Goal: Task Accomplishment & Management: Manage account settings

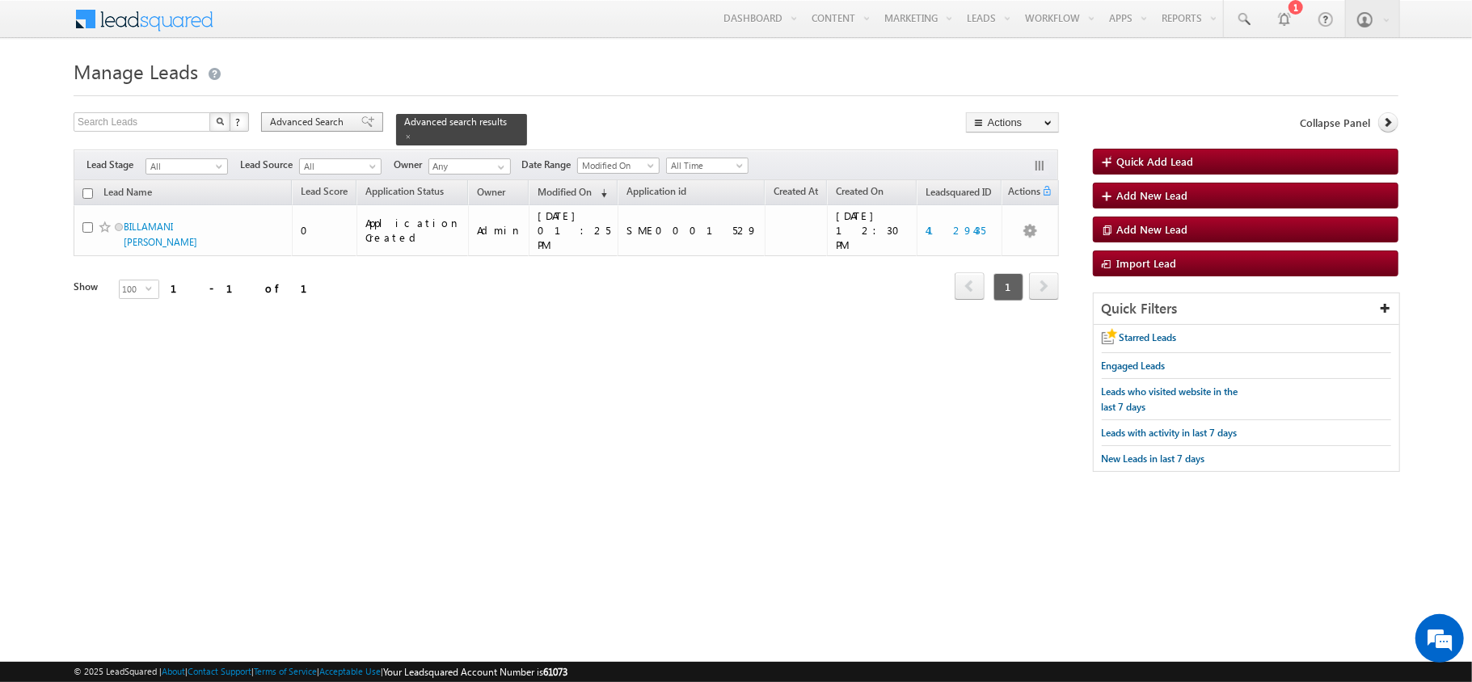
click at [331, 120] on span "Advanced Search" at bounding box center [309, 122] width 78 height 15
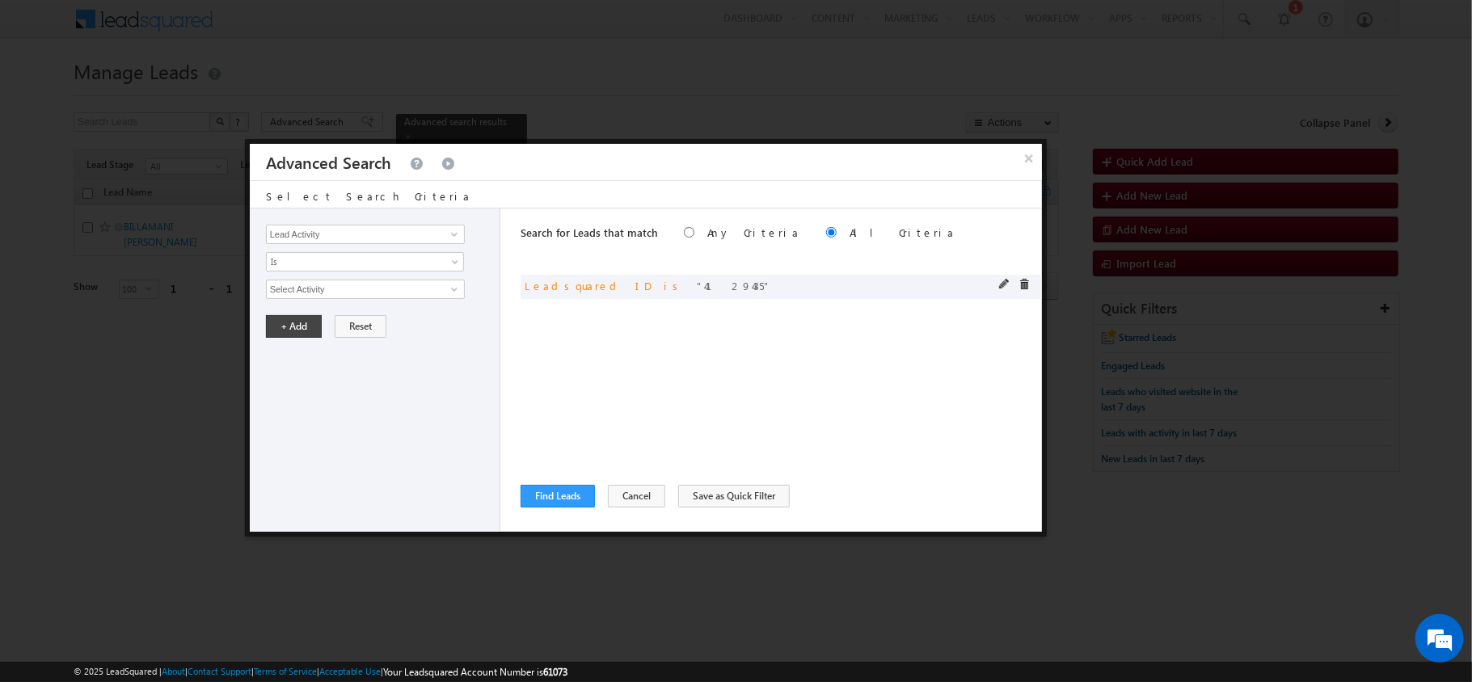
click at [1010, 291] on div at bounding box center [1018, 286] width 39 height 15
click at [1001, 283] on span at bounding box center [1004, 284] width 11 height 11
click at [350, 291] on input "4129435" at bounding box center [365, 289] width 199 height 19
paste input "3807219"
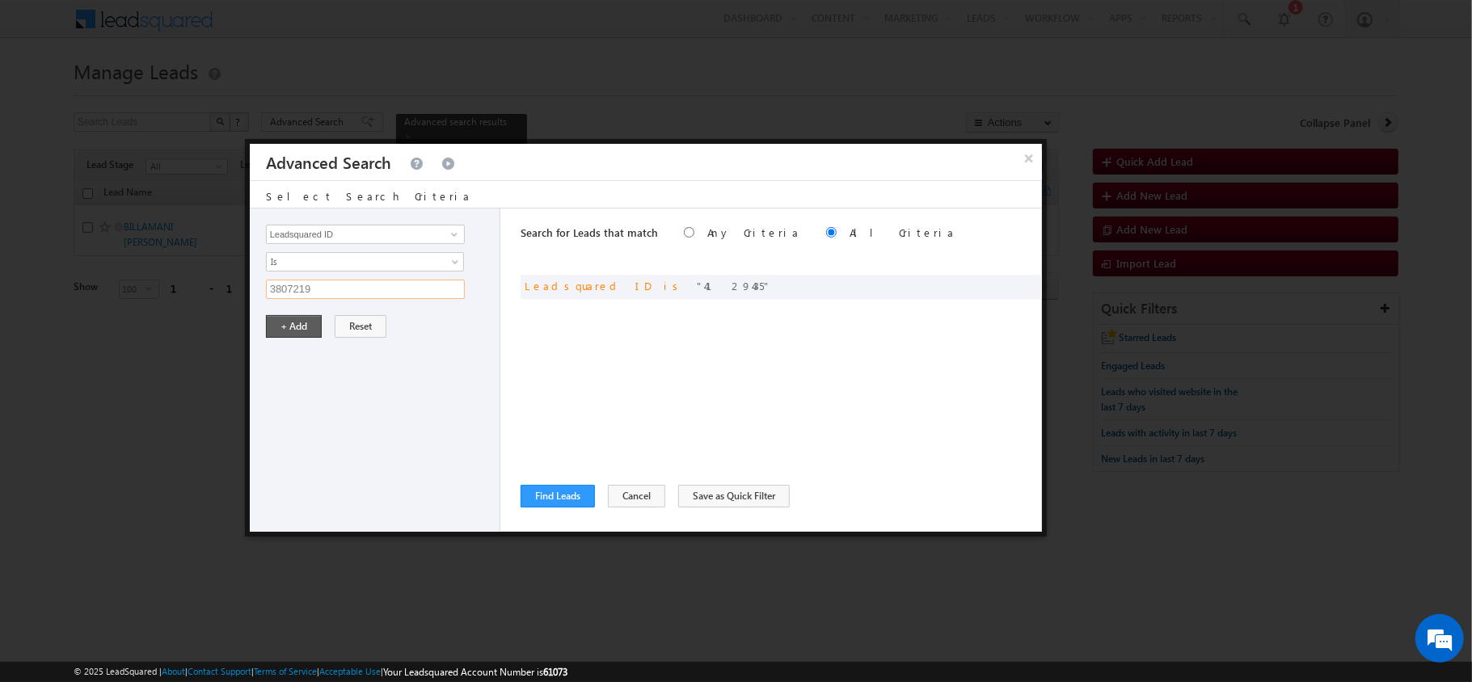
type input "3807219"
click at [288, 331] on button "+ Add" at bounding box center [294, 326] width 56 height 23
click at [571, 499] on button "Find Leads" at bounding box center [558, 496] width 74 height 23
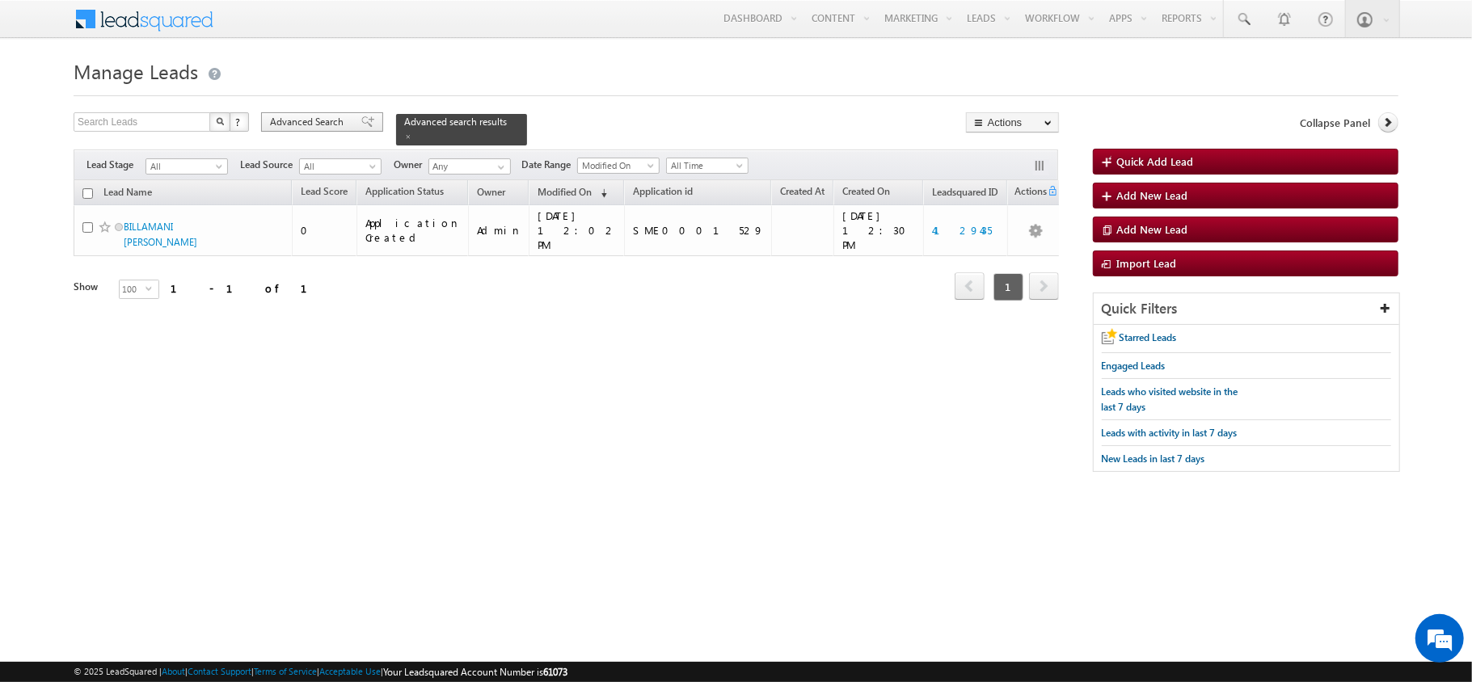
click at [302, 129] on span "Advanced Search" at bounding box center [309, 122] width 78 height 15
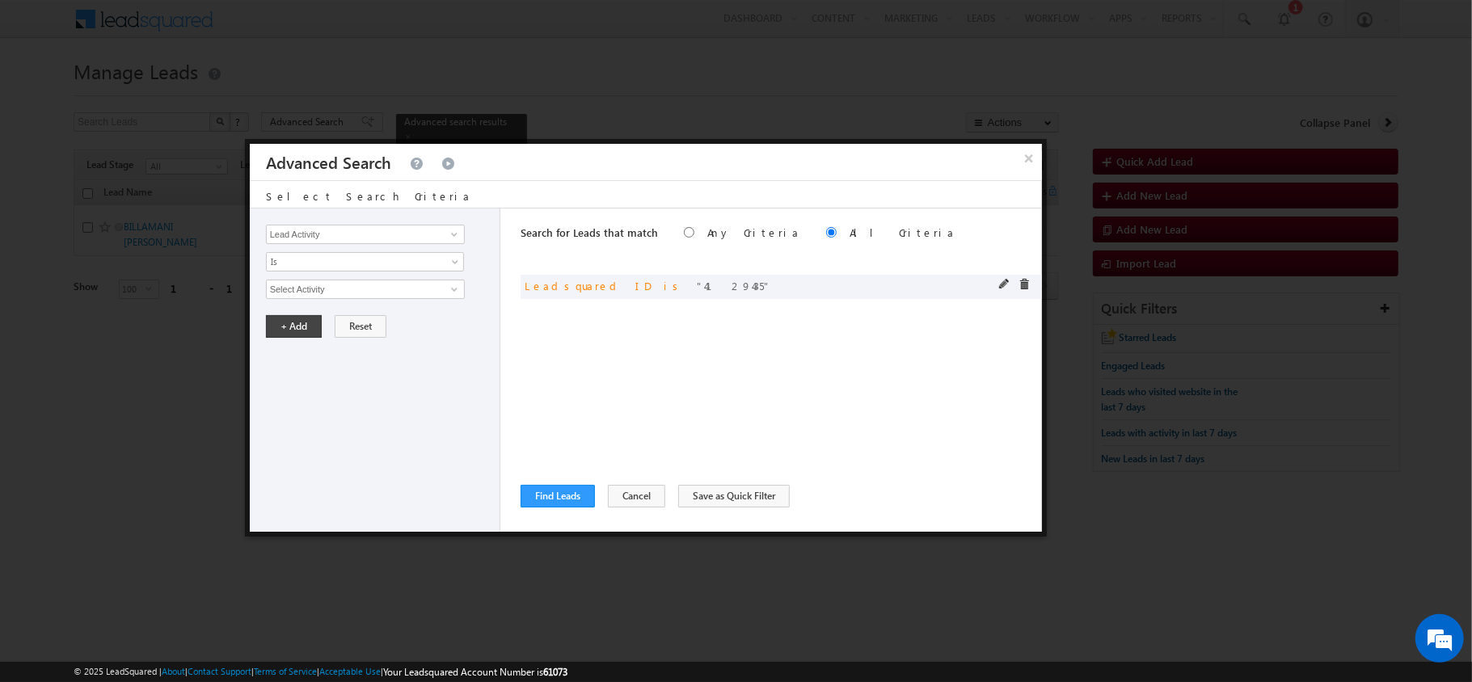
click at [995, 289] on div "and Leadsquared ID is 4129435" at bounding box center [782, 287] width 522 height 24
click at [1007, 282] on span at bounding box center [1004, 284] width 11 height 11
click at [409, 289] on input "4129435" at bounding box center [365, 289] width 199 height 19
paste input "3807219"
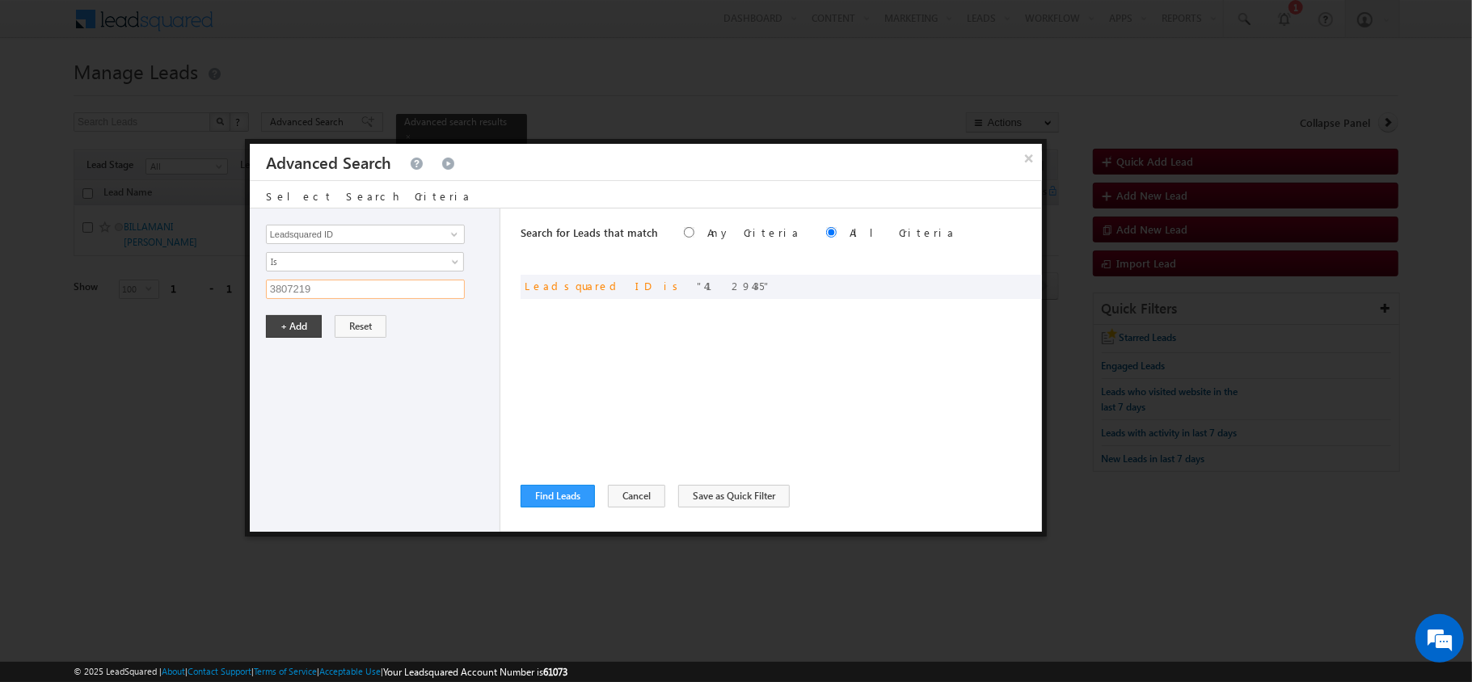
type input "3807219"
click at [269, 346] on div "Lead Activity Task Sales Group Prospect Id AA AA Owner AA Status Aadhaar Addres…" at bounding box center [375, 370] width 251 height 323
click at [296, 330] on button "+ Add" at bounding box center [294, 326] width 56 height 23
click at [561, 493] on button "Find Leads" at bounding box center [558, 496] width 74 height 23
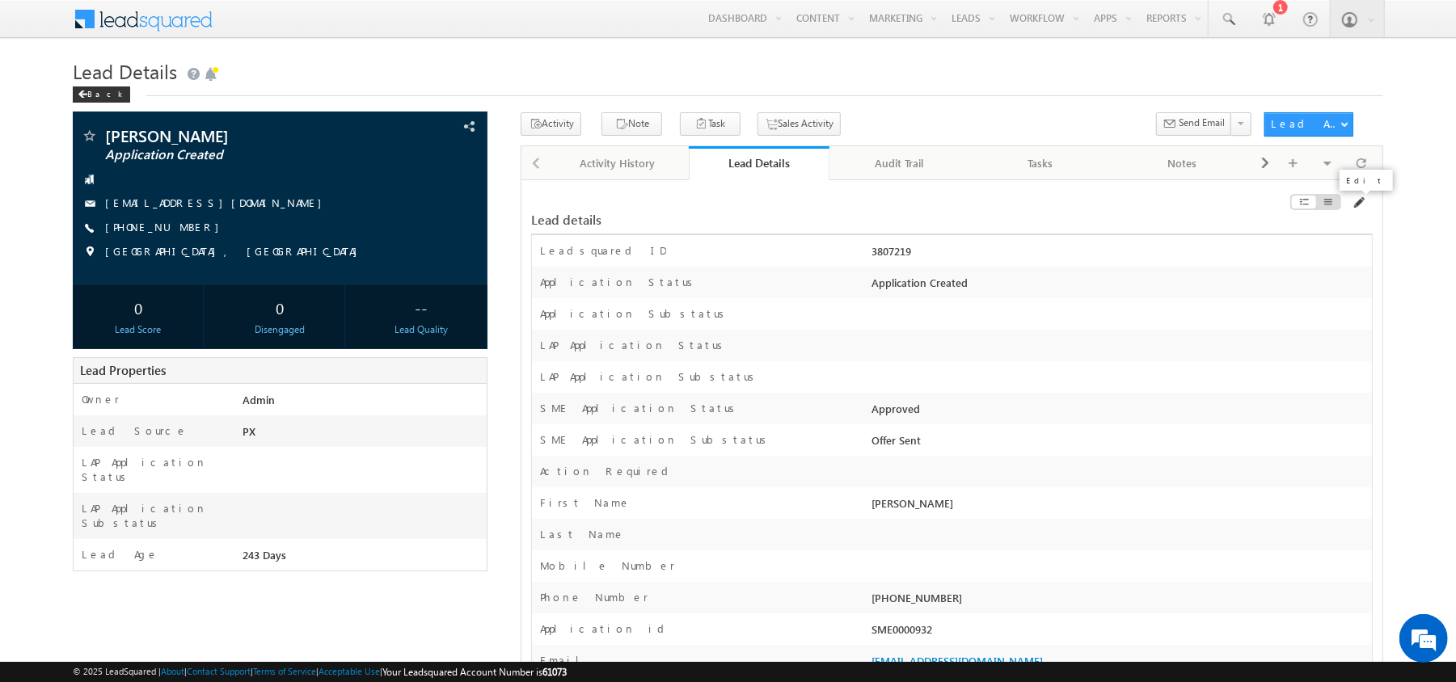
click at [1356, 202] on span at bounding box center [1358, 202] width 13 height 13
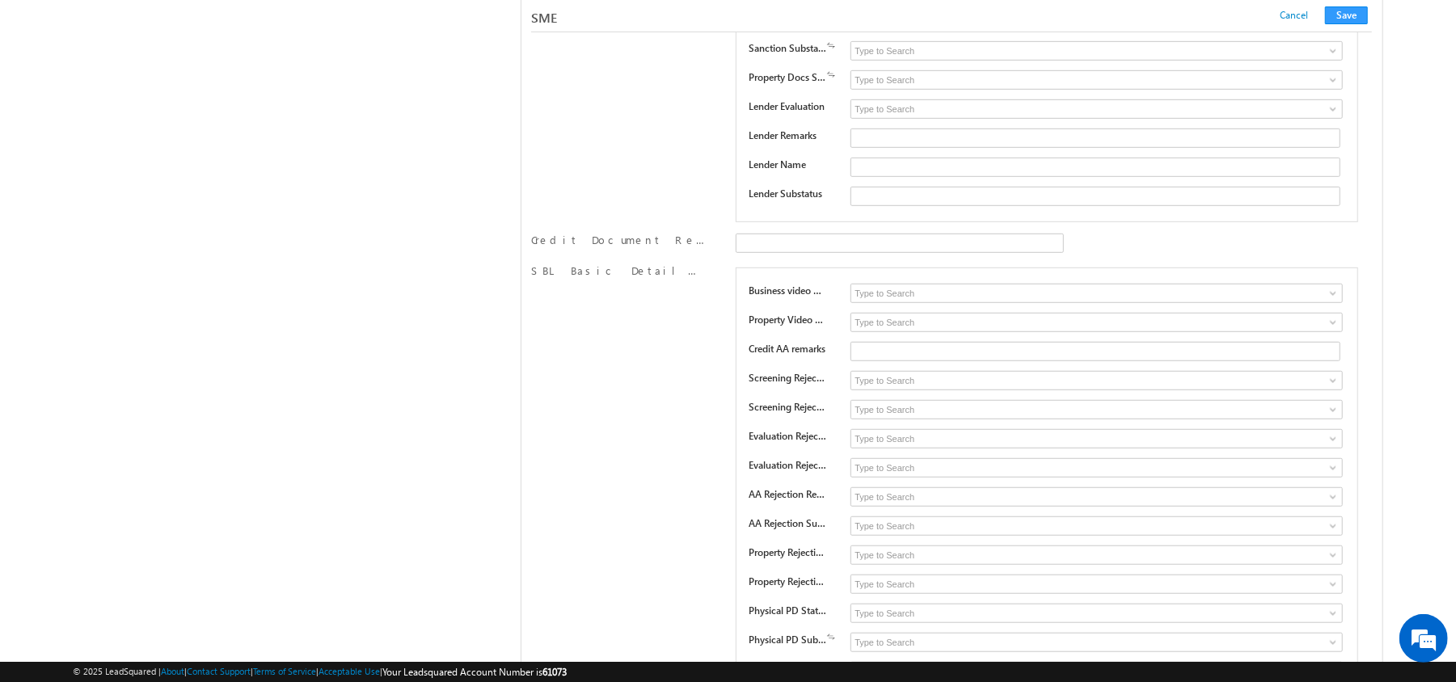
scroll to position [24089, 0]
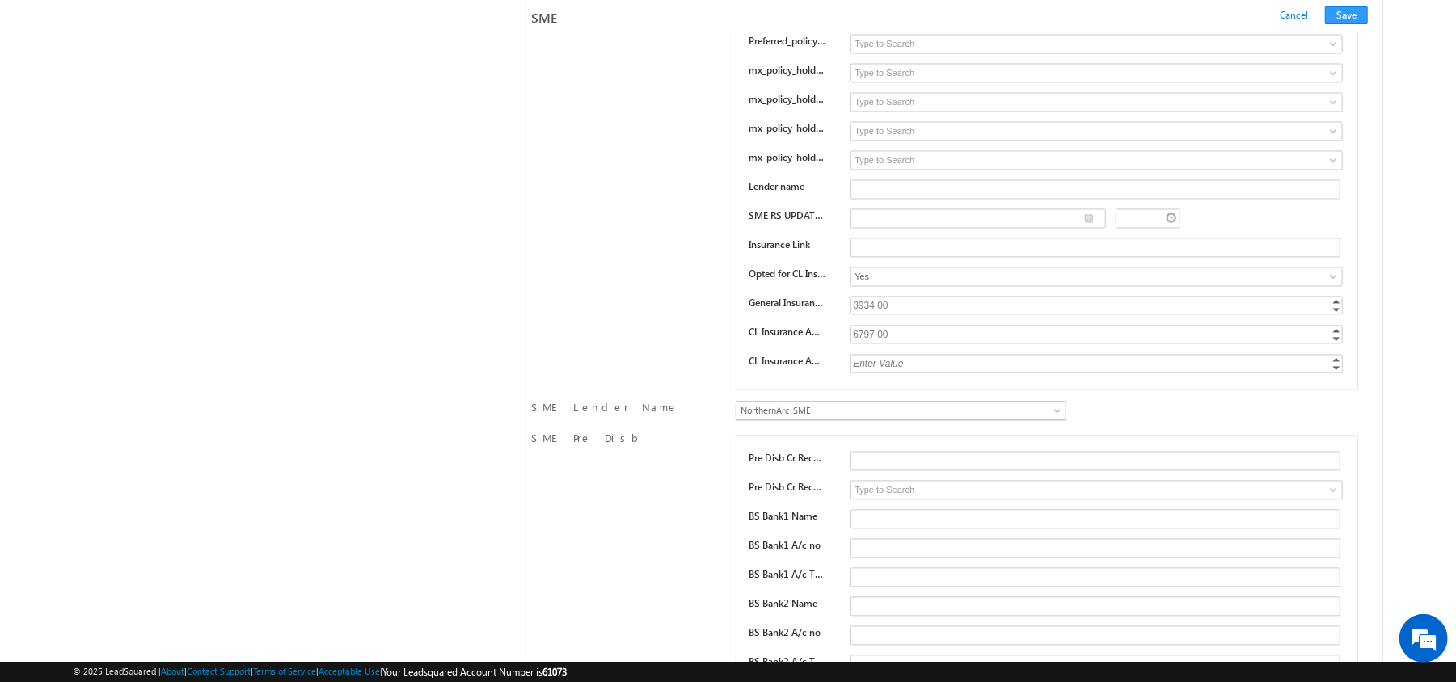
click at [900, 418] on span "NorthernArc_SME" at bounding box center [863, 410] width 252 height 15
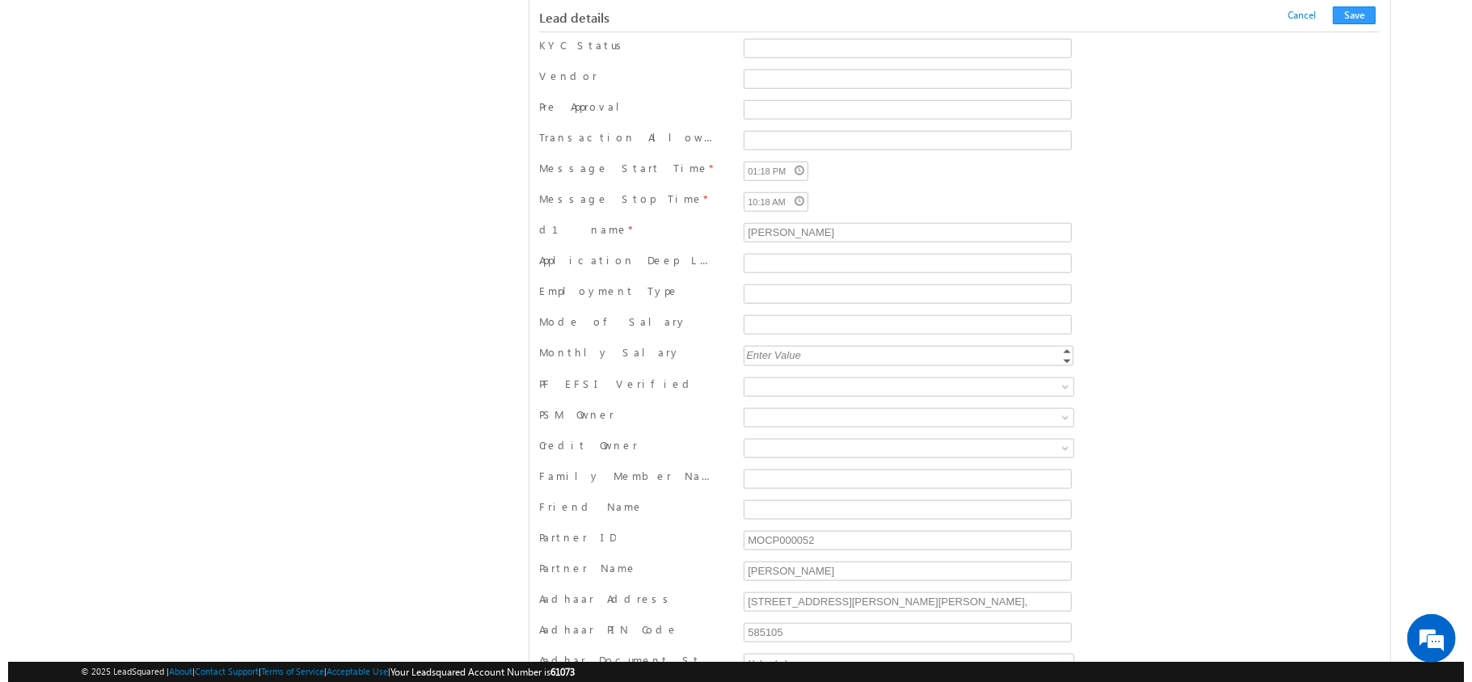
scroll to position [0, 0]
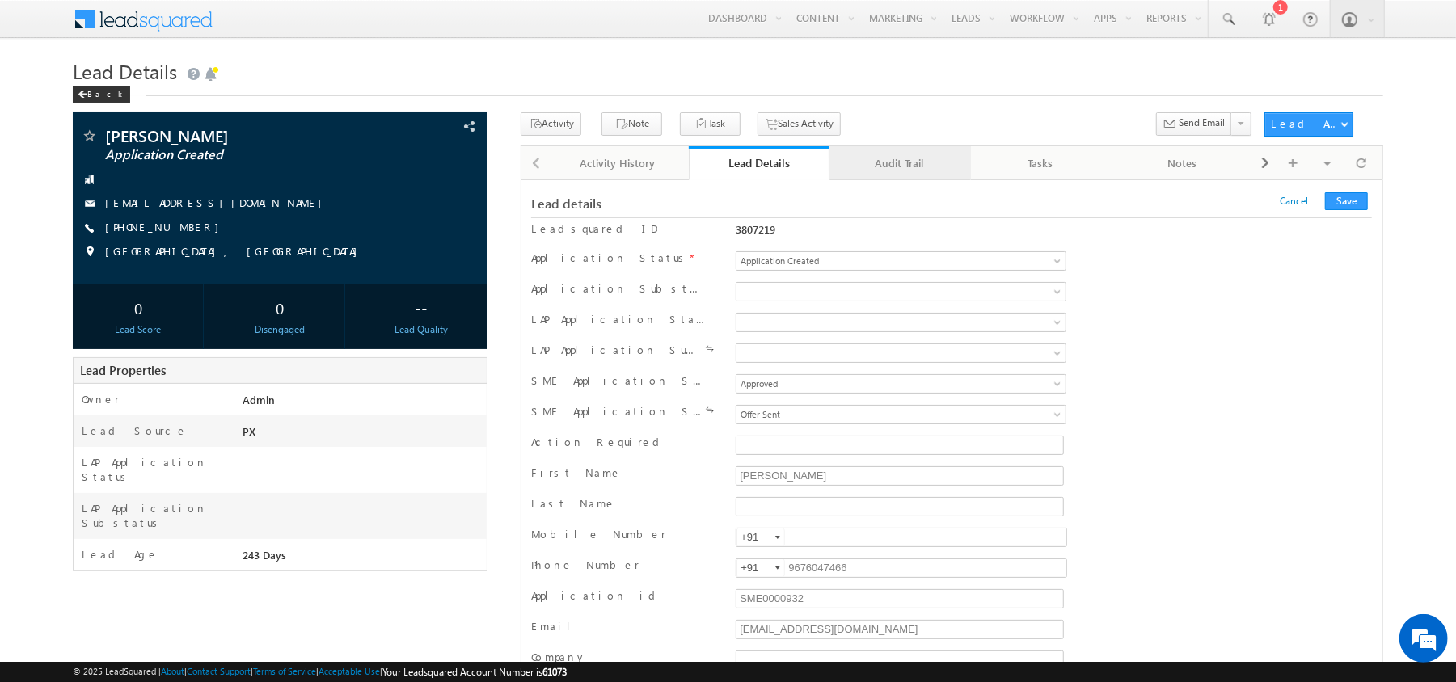
click at [893, 173] on div "Audit Trail" at bounding box center [900, 163] width 114 height 19
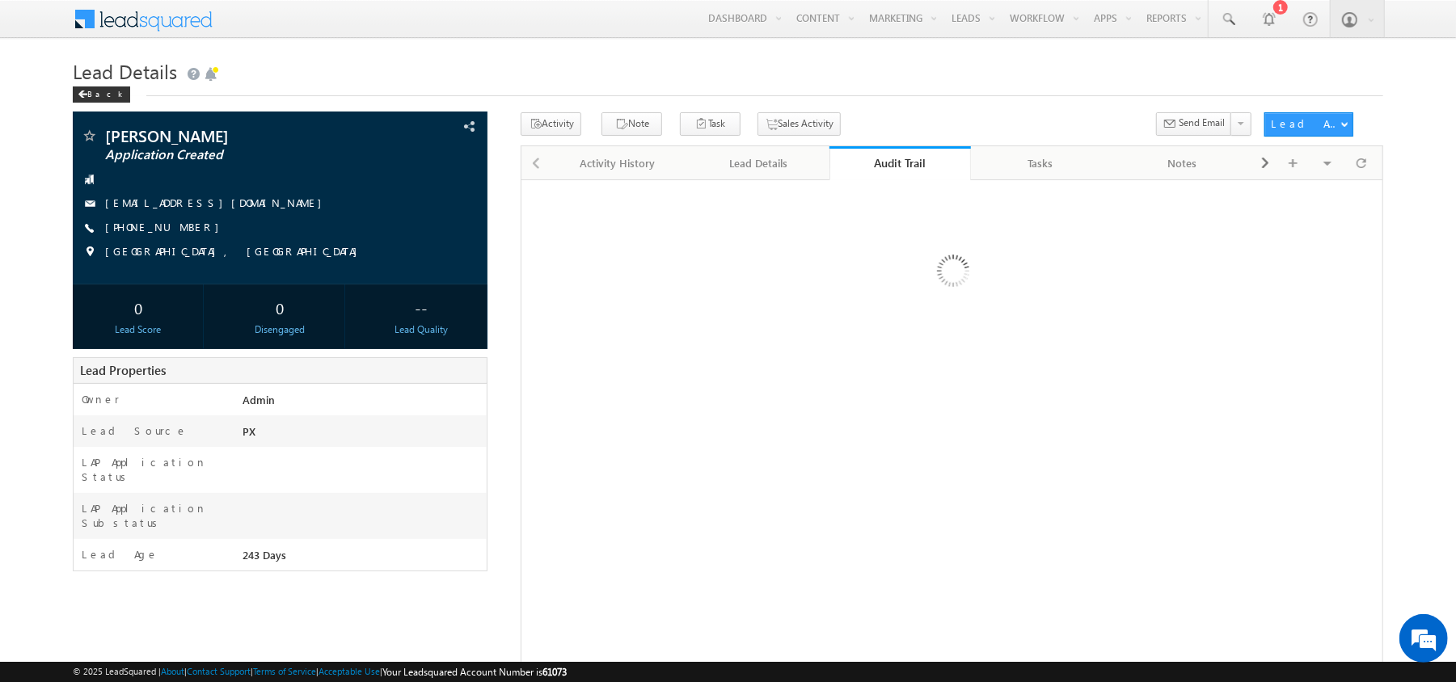
click at [881, 302] on img at bounding box center [951, 273] width 167 height 167
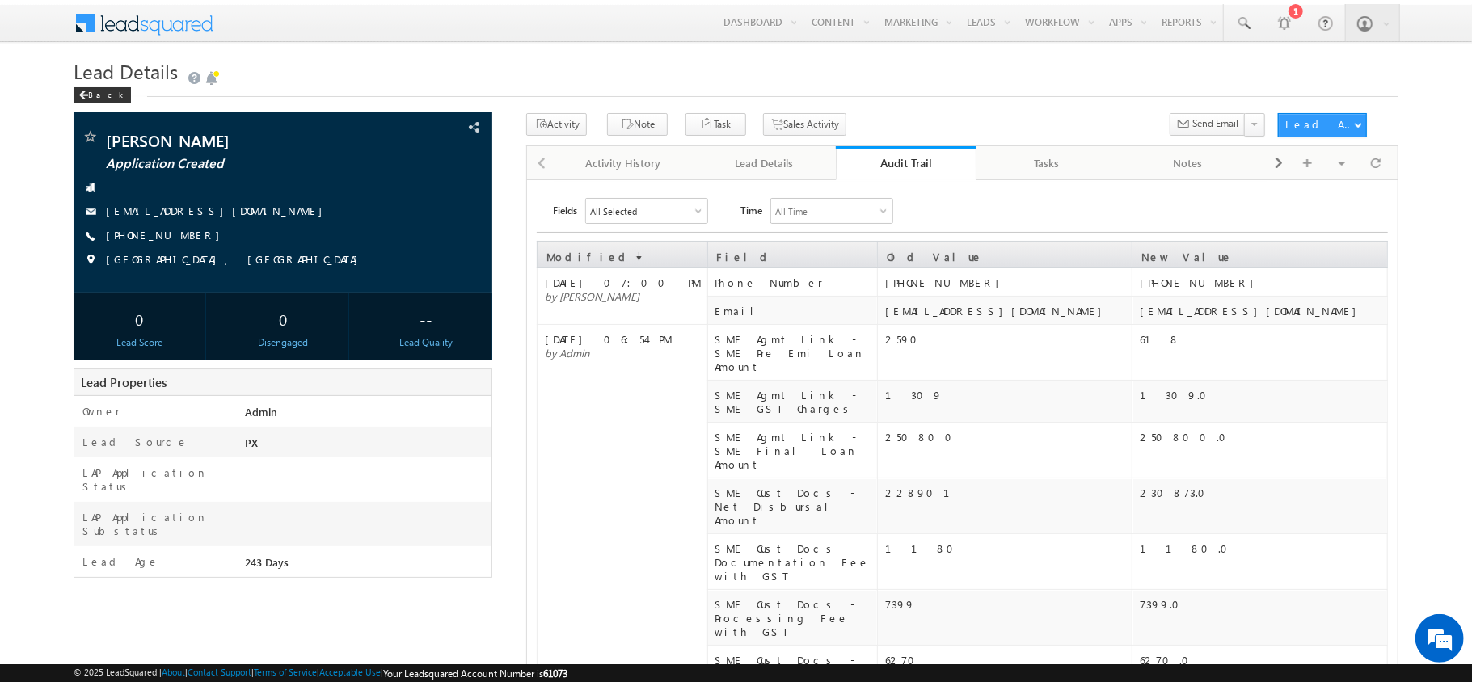
click at [660, 201] on div "All Selected" at bounding box center [646, 211] width 121 height 24
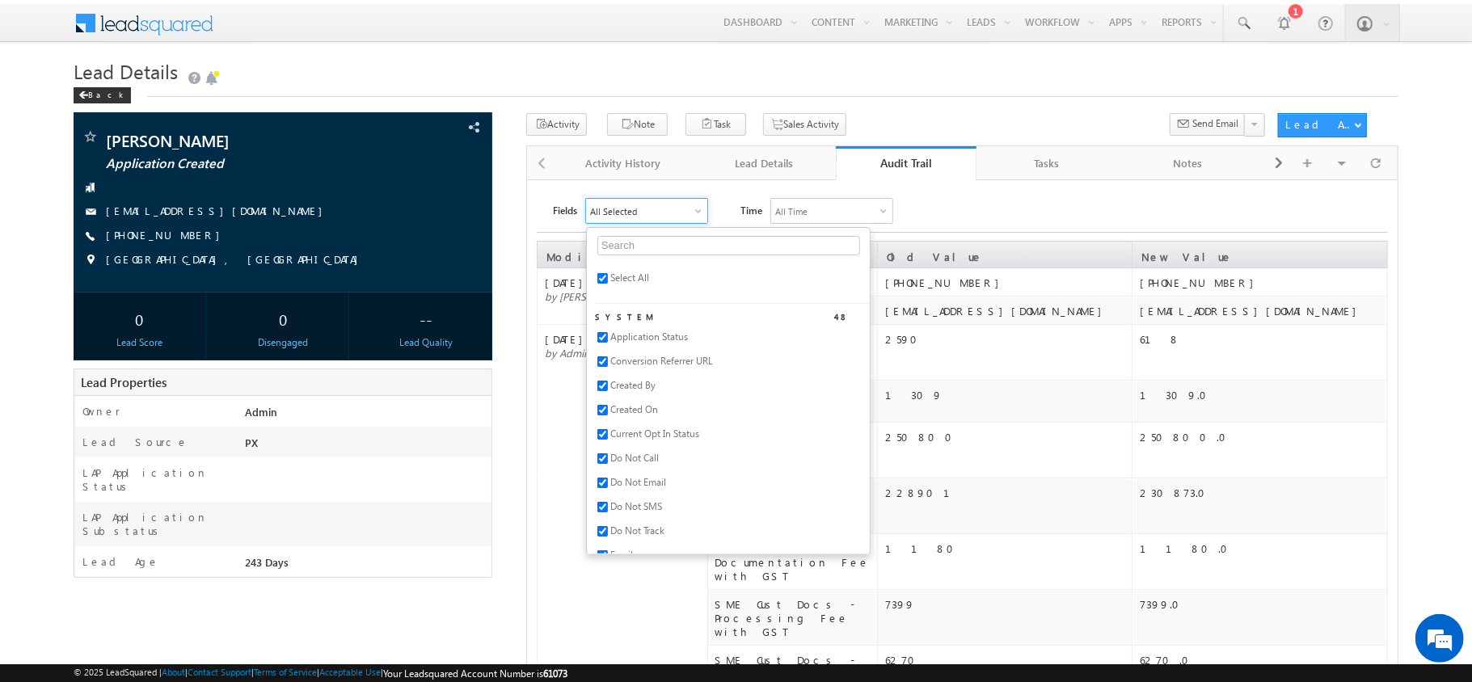
click at [613, 279] on span "Select All" at bounding box center [629, 278] width 39 height 12
checkbox input "false"
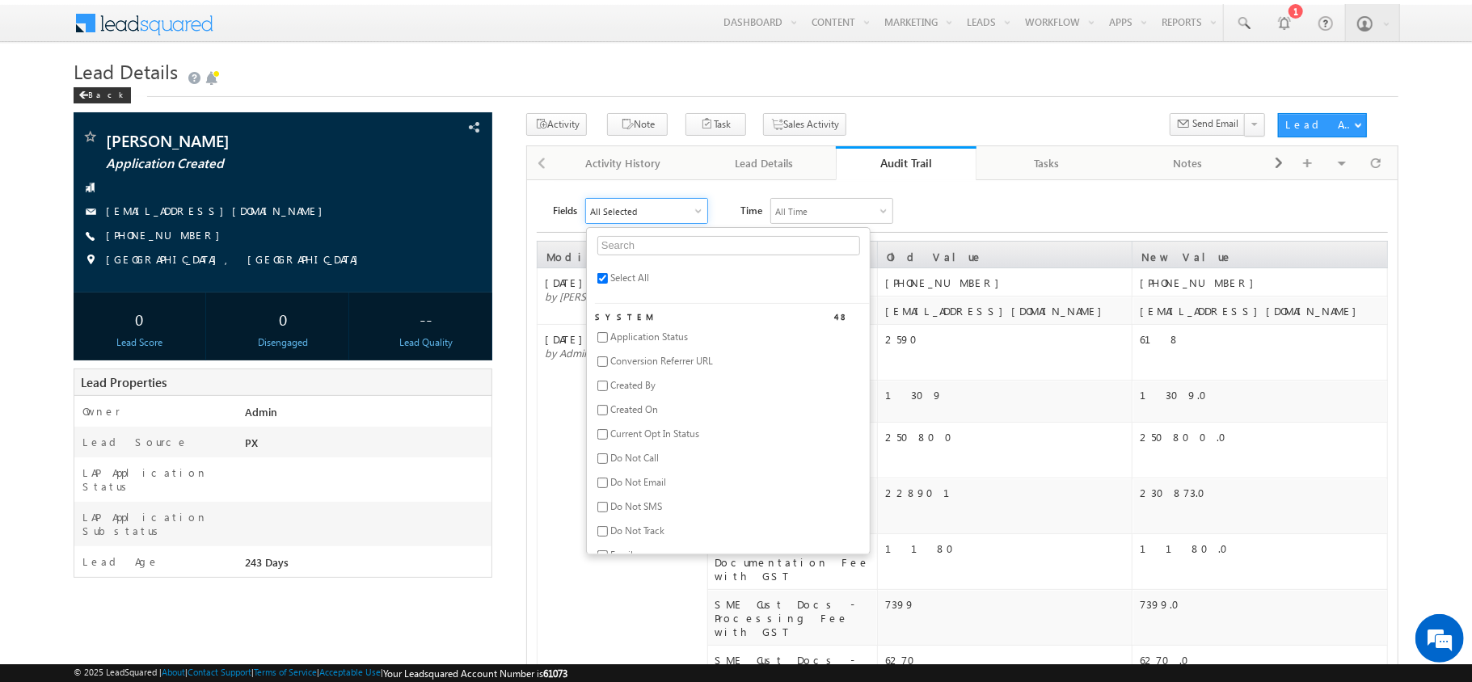
checkbox input "false"
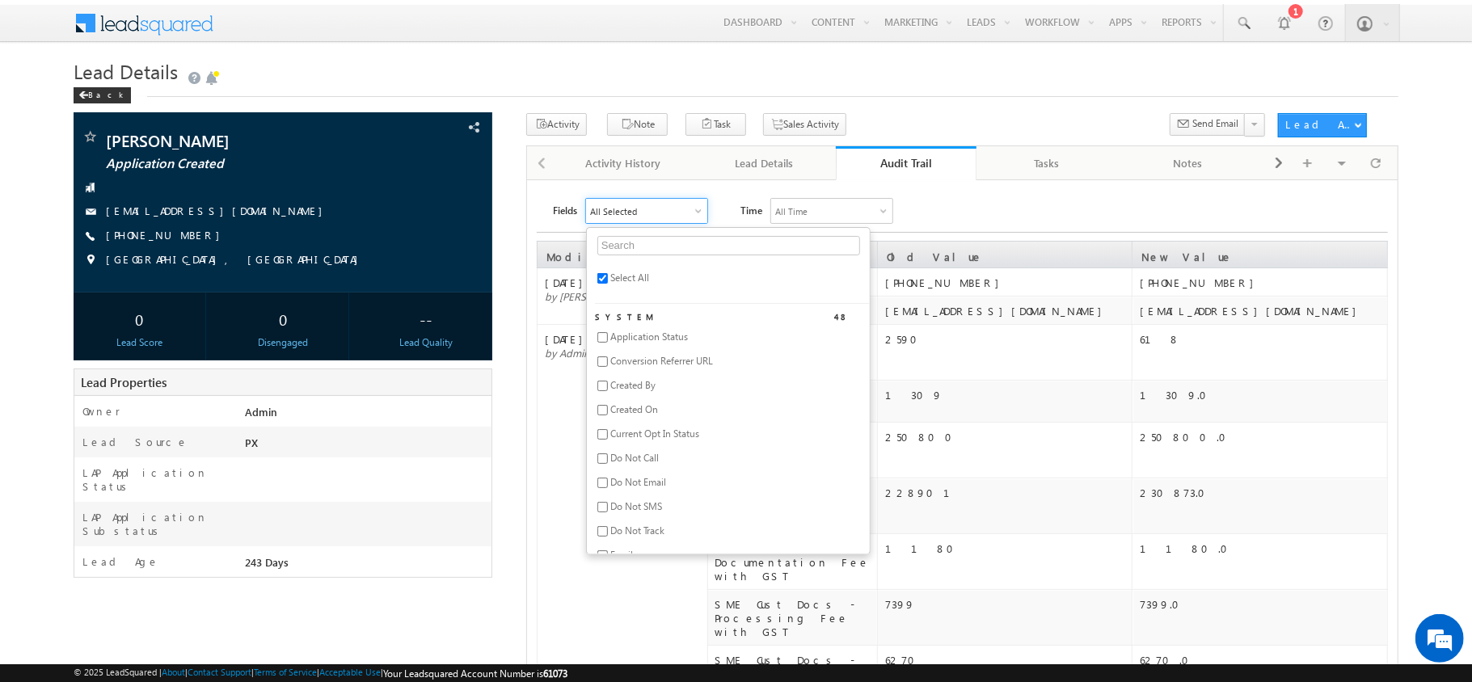
checkbox input "false"
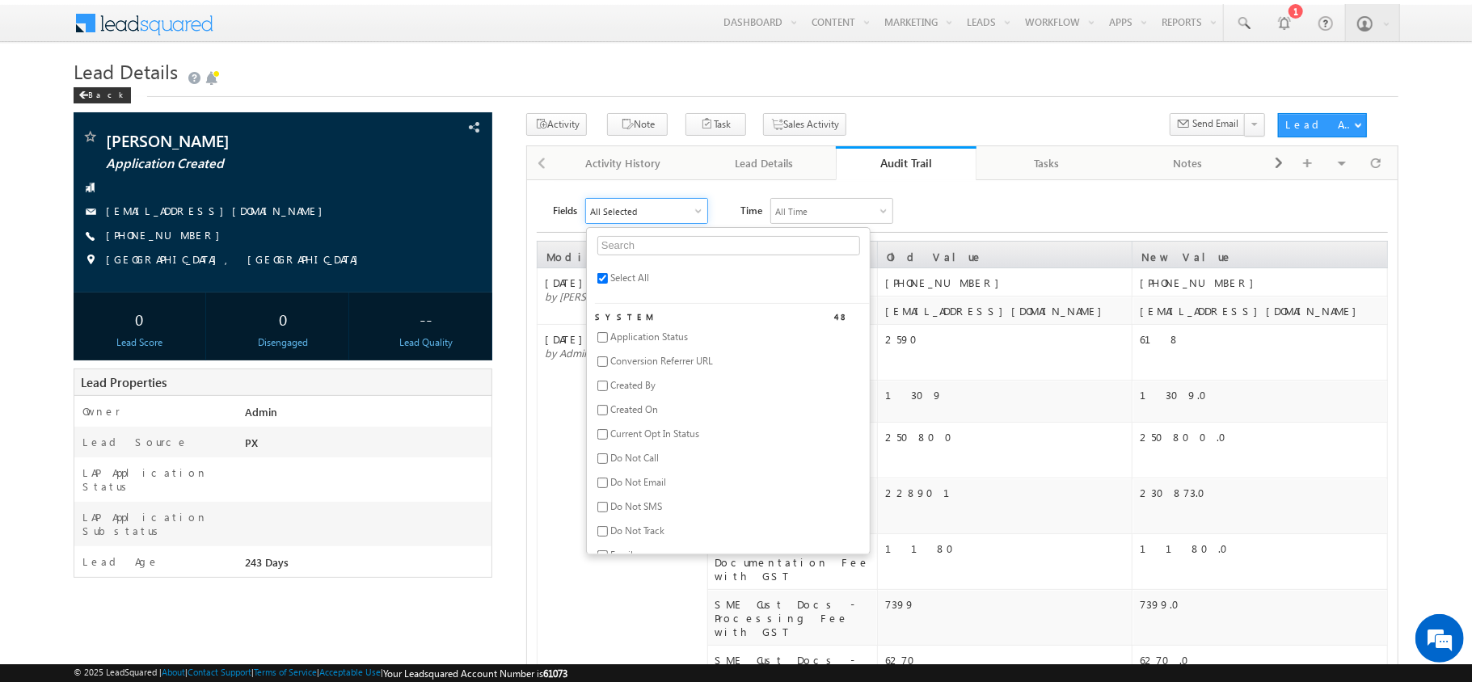
checkbox input "false"
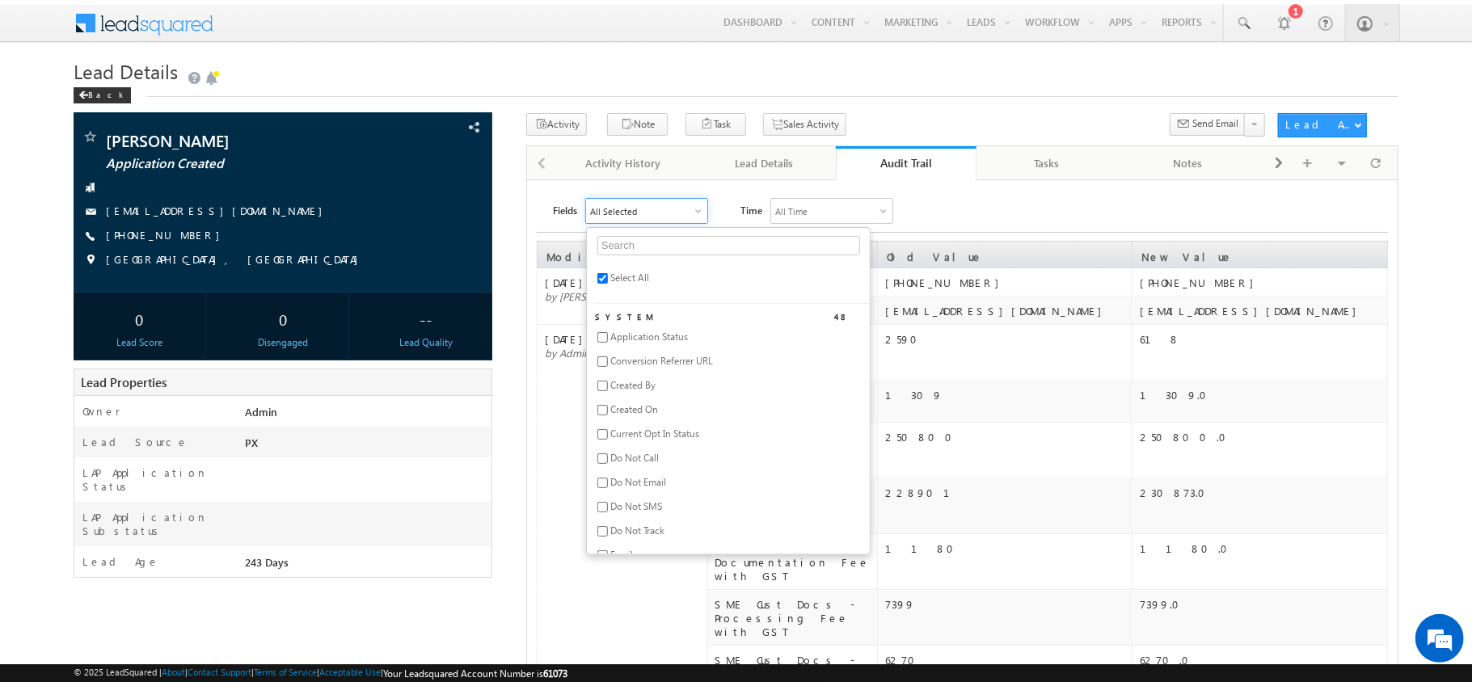
checkbox input "false"
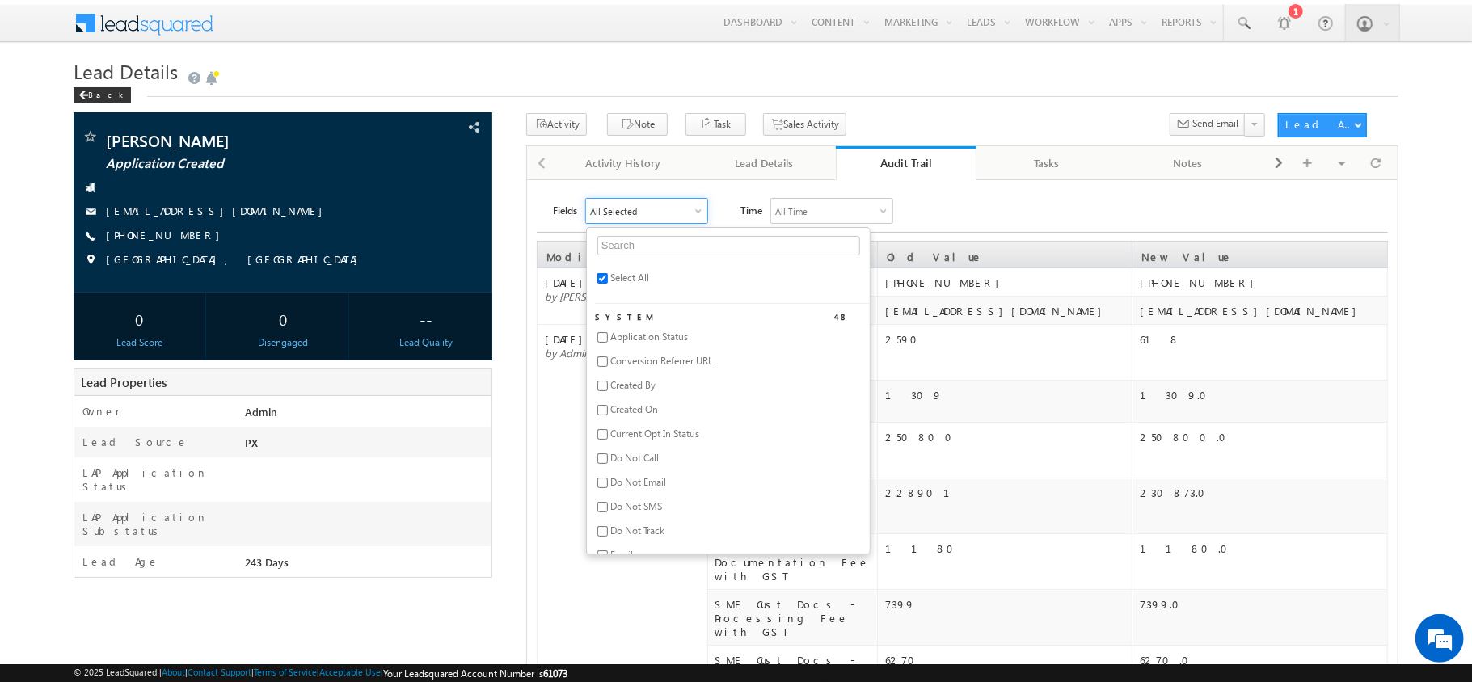
checkbox input "false"
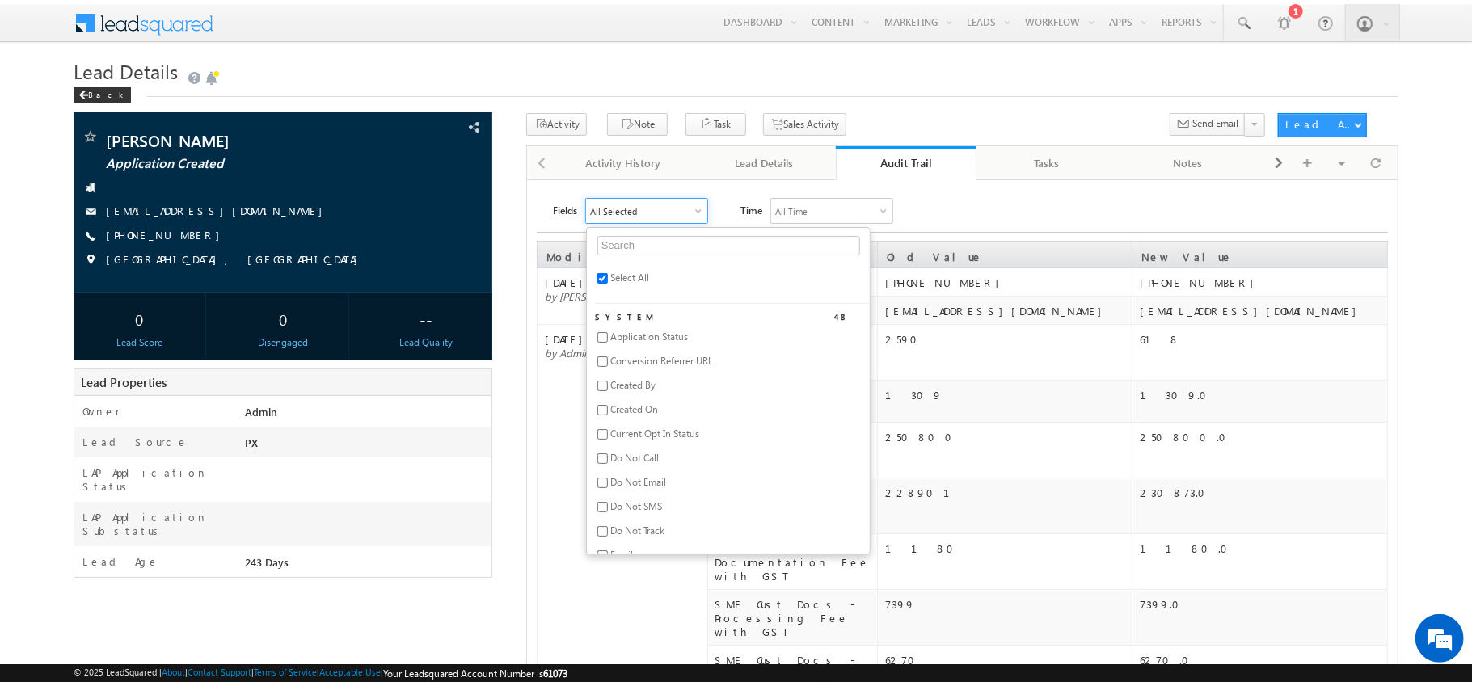
checkbox input "false"
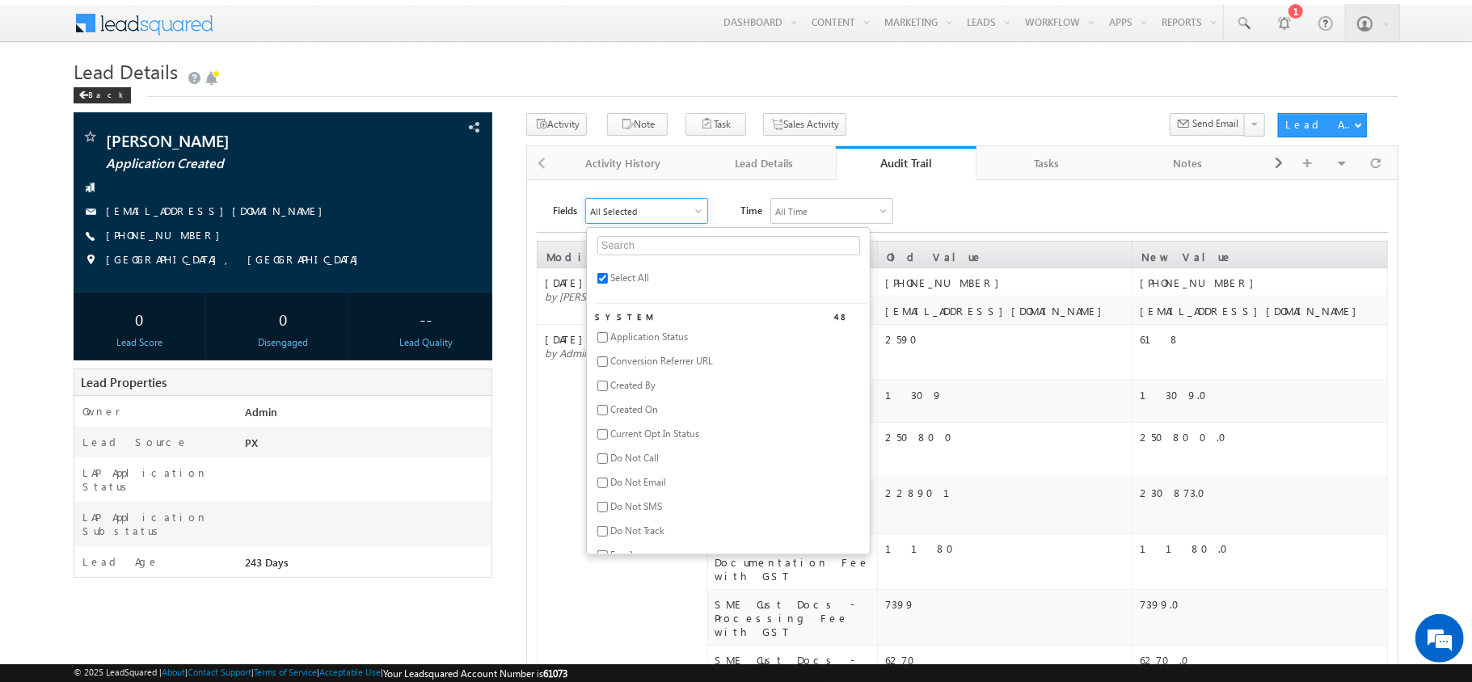
checkbox input "false"
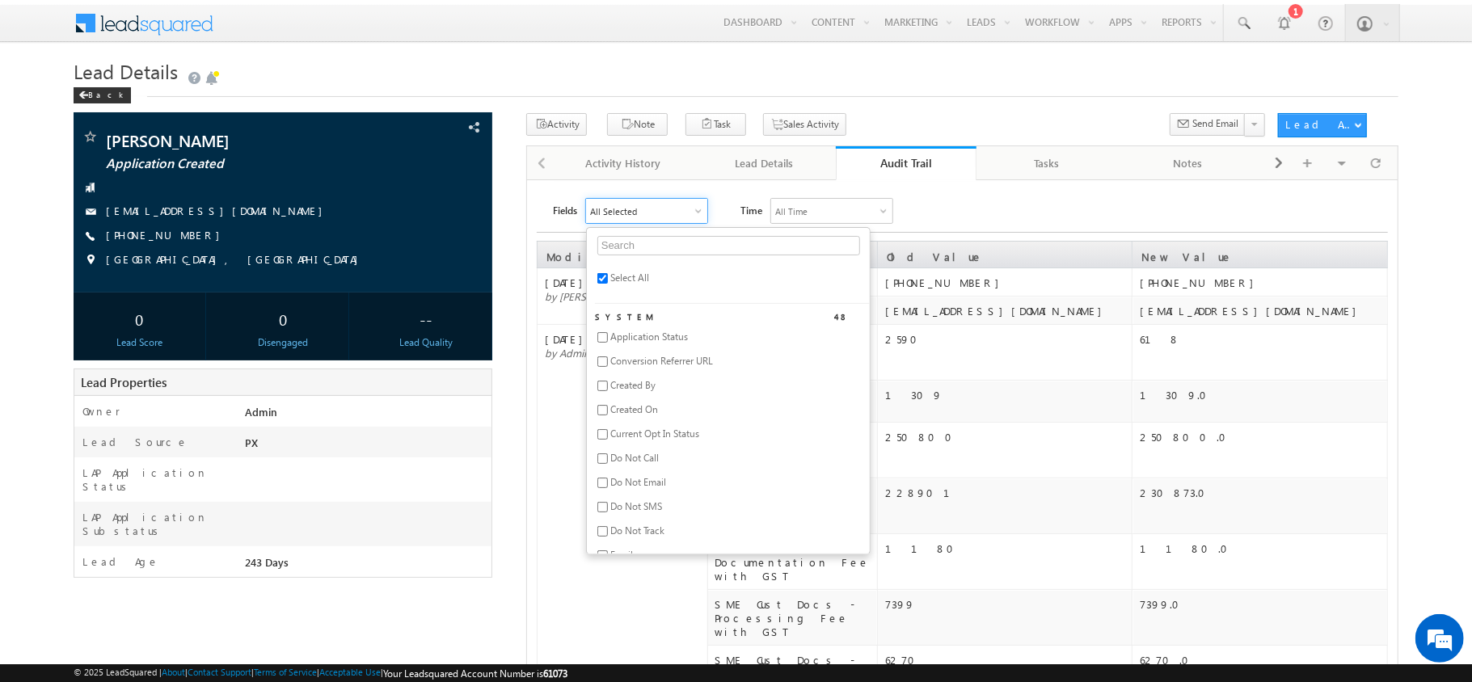
checkbox input "false"
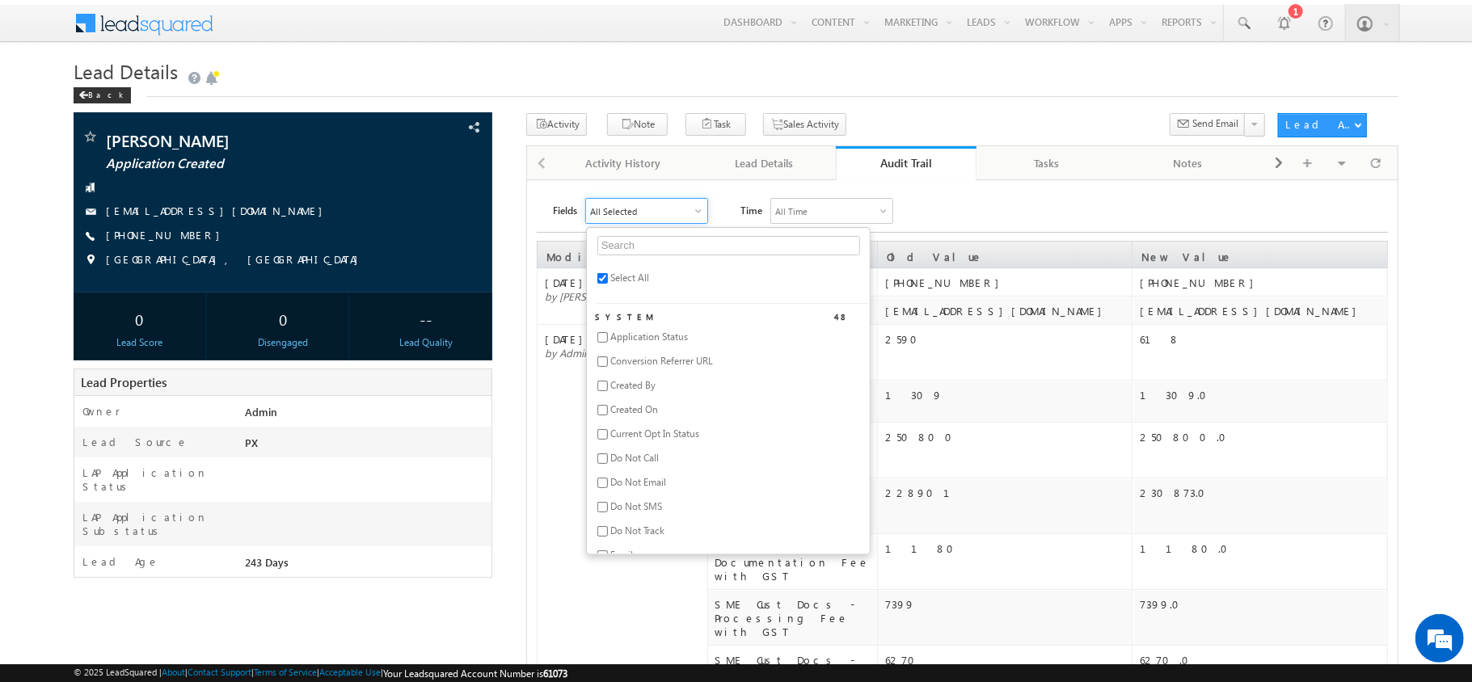
checkbox input "false"
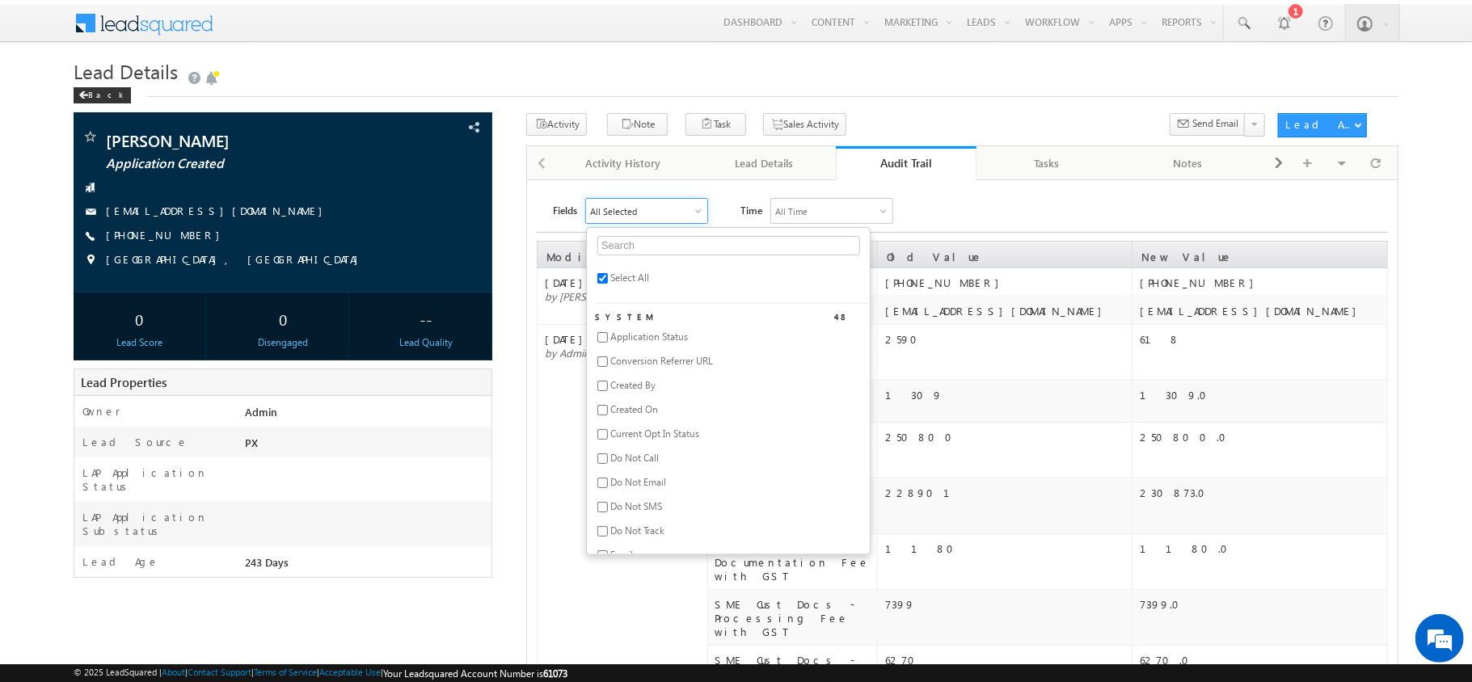
checkbox input "false"
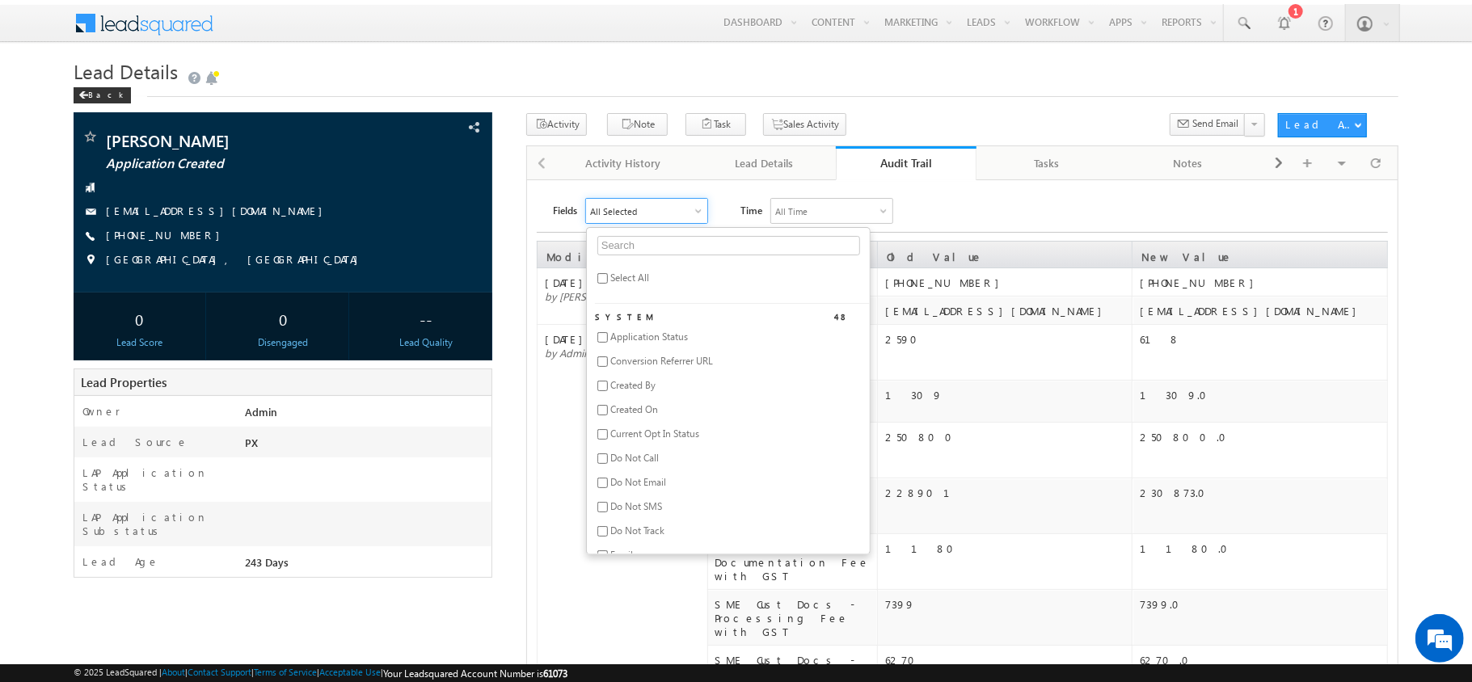
checkbox input "false"
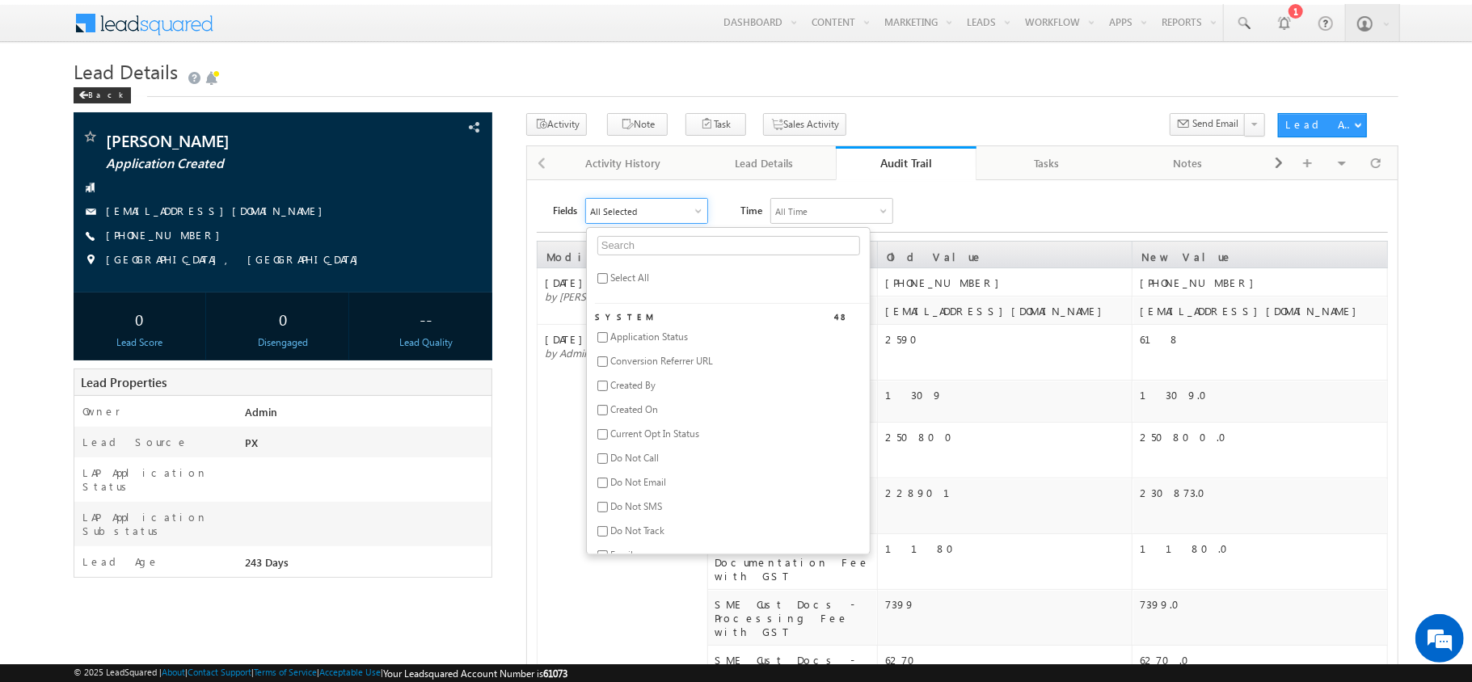
checkbox input "false"
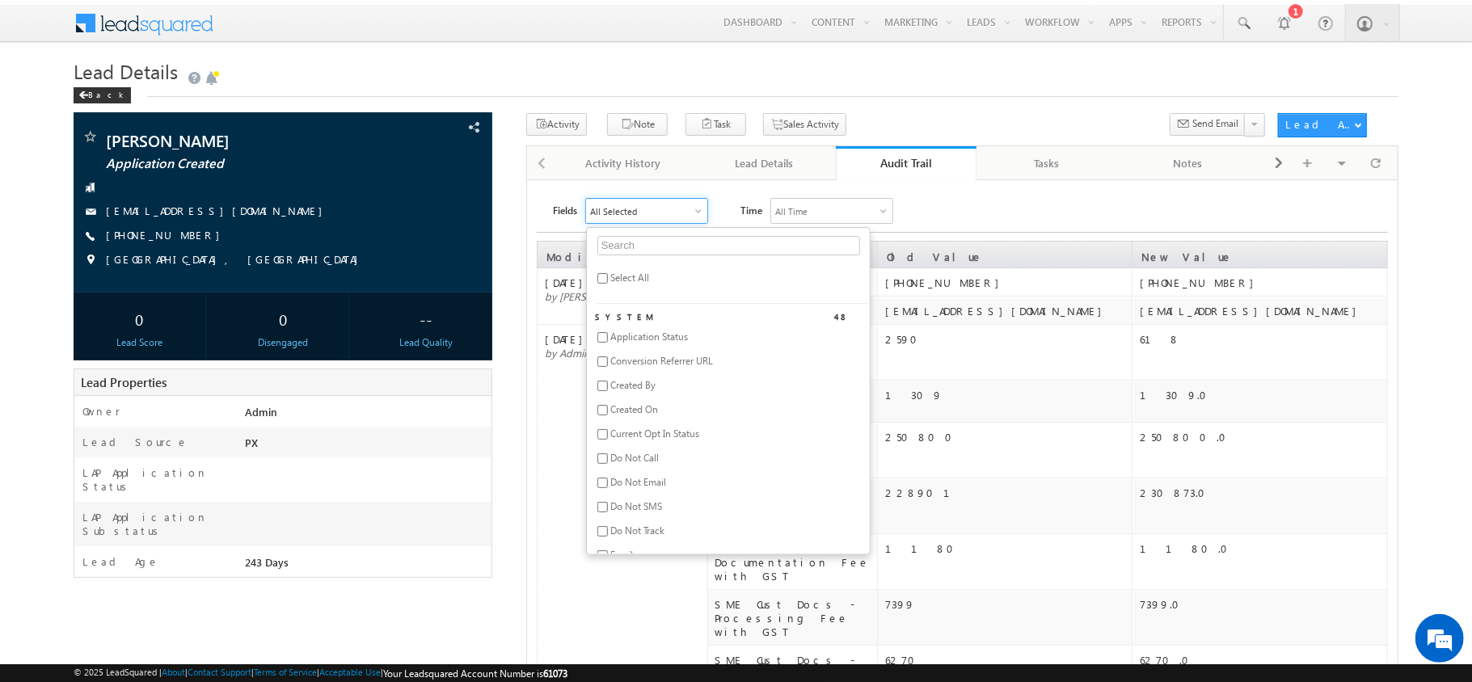
checkbox input "false"
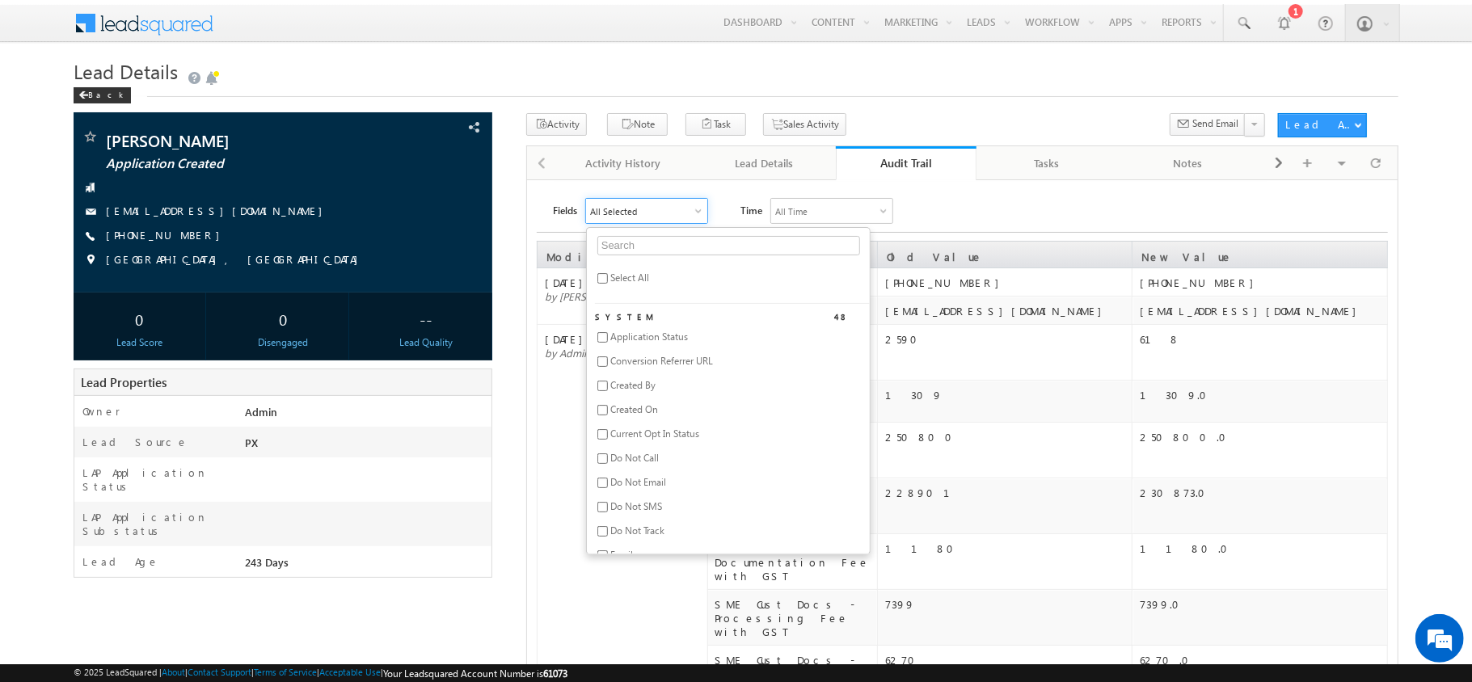
checkbox input "false"
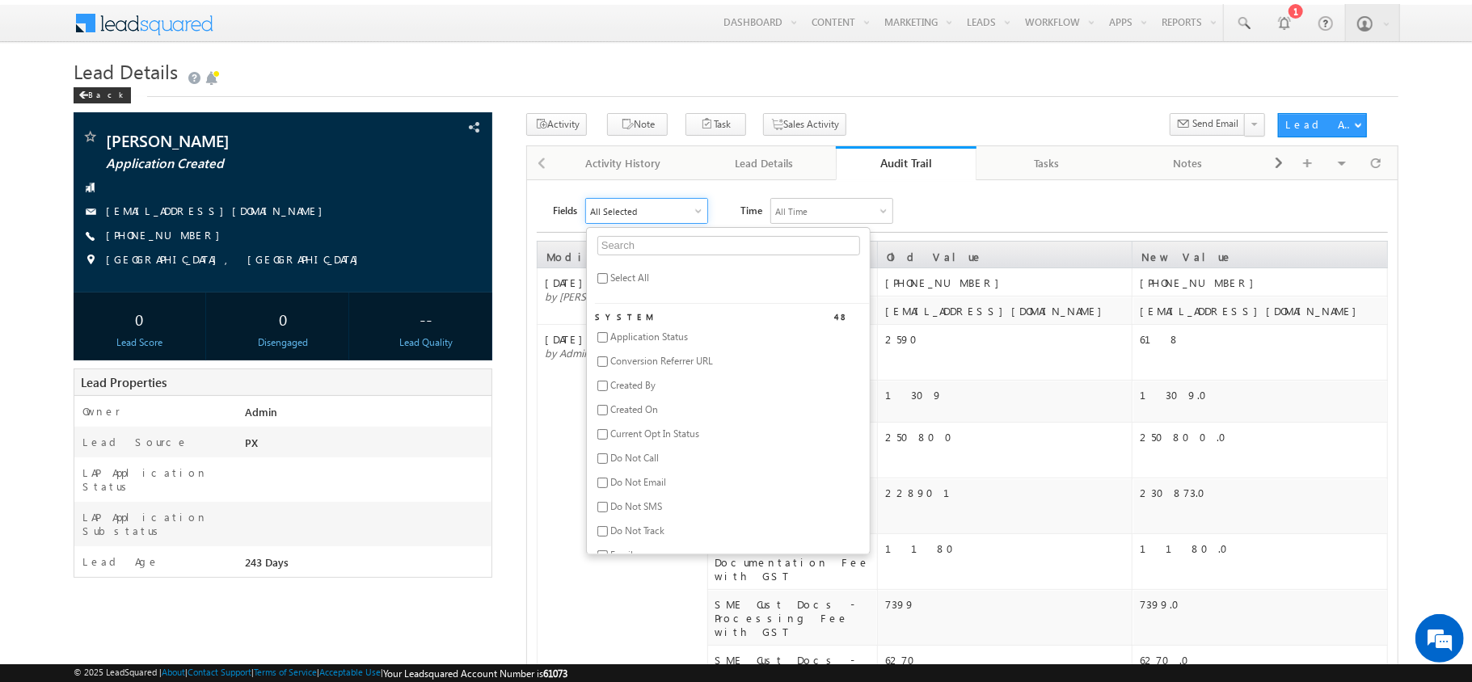
checkbox input "false"
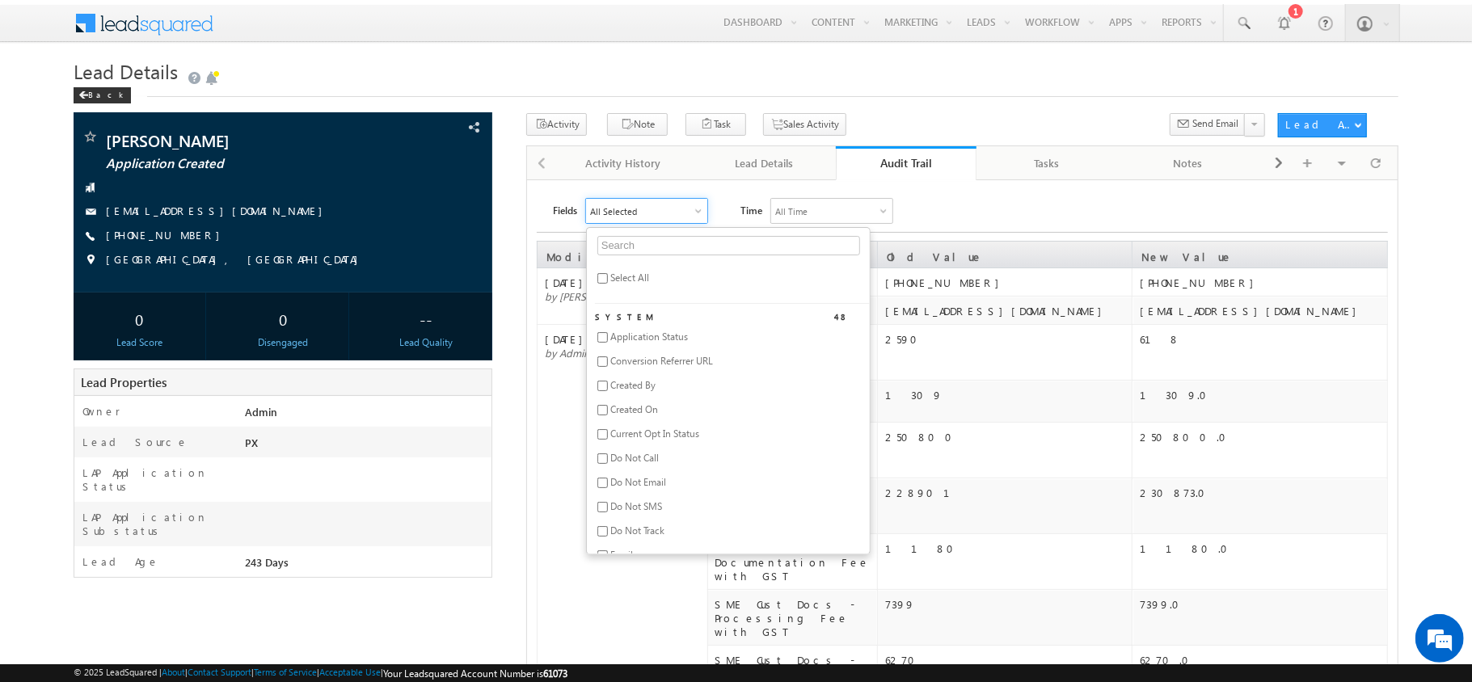
checkbox input "false"
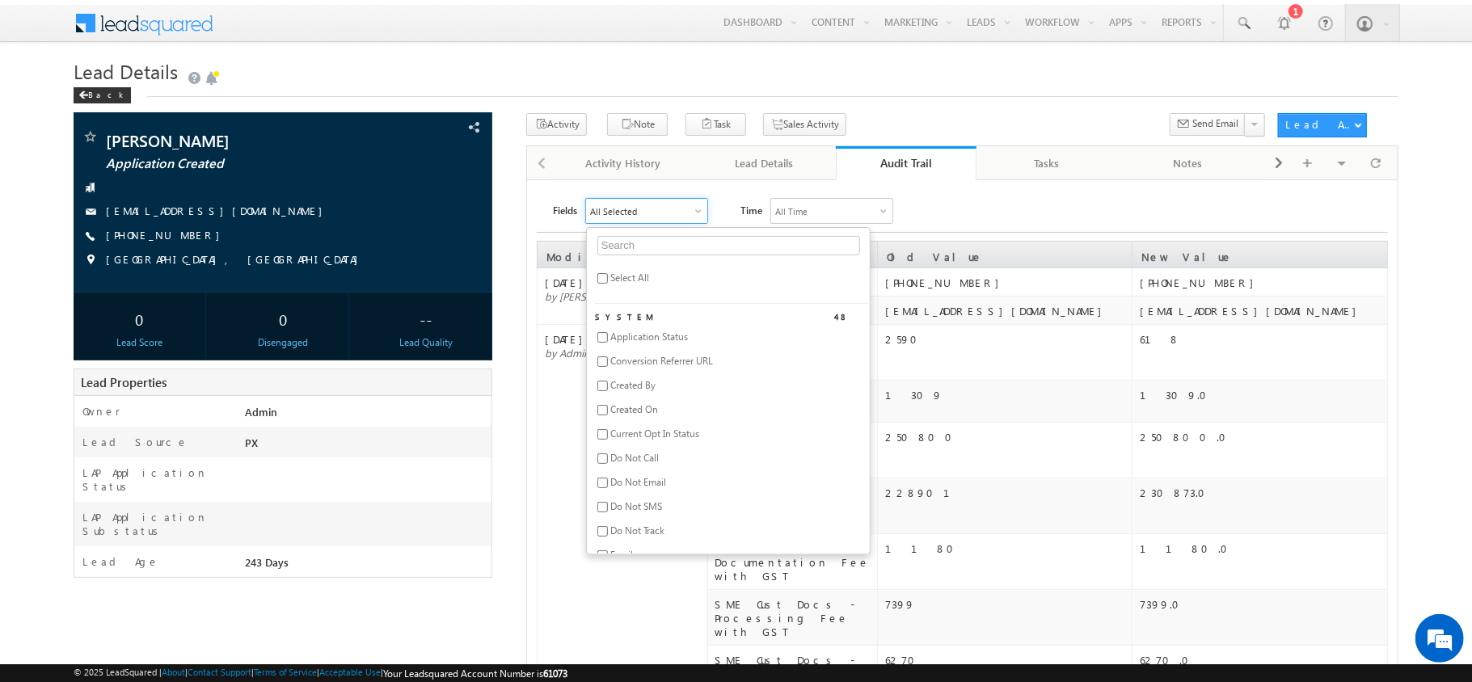
checkbox input "false"
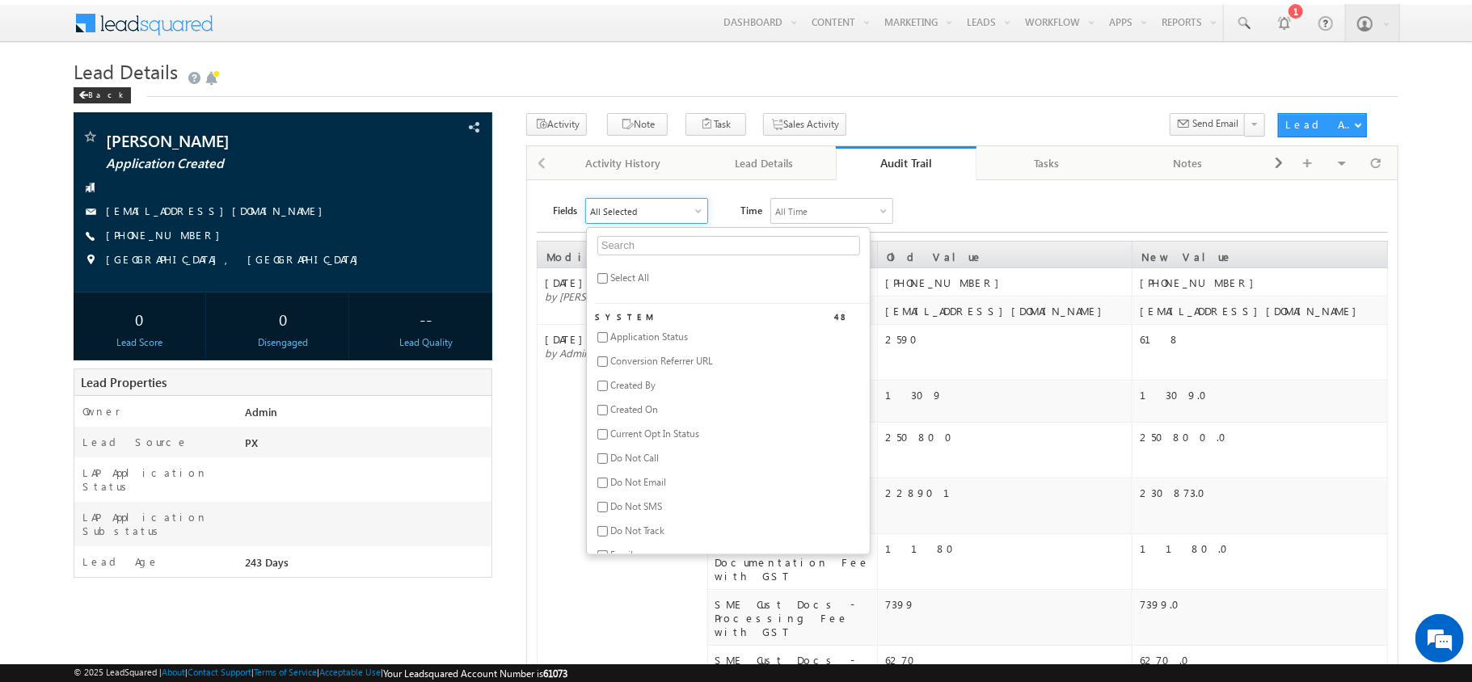
checkbox input "false"
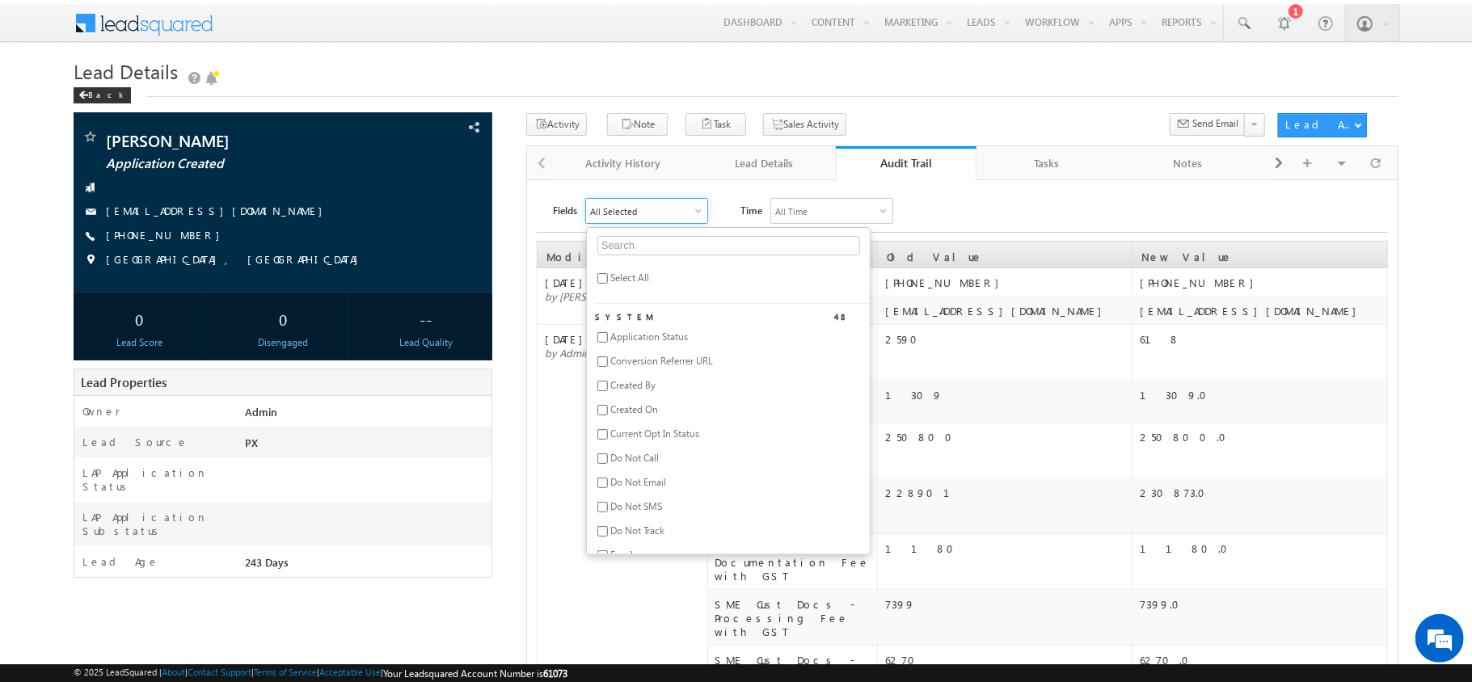
checkbox input "false"
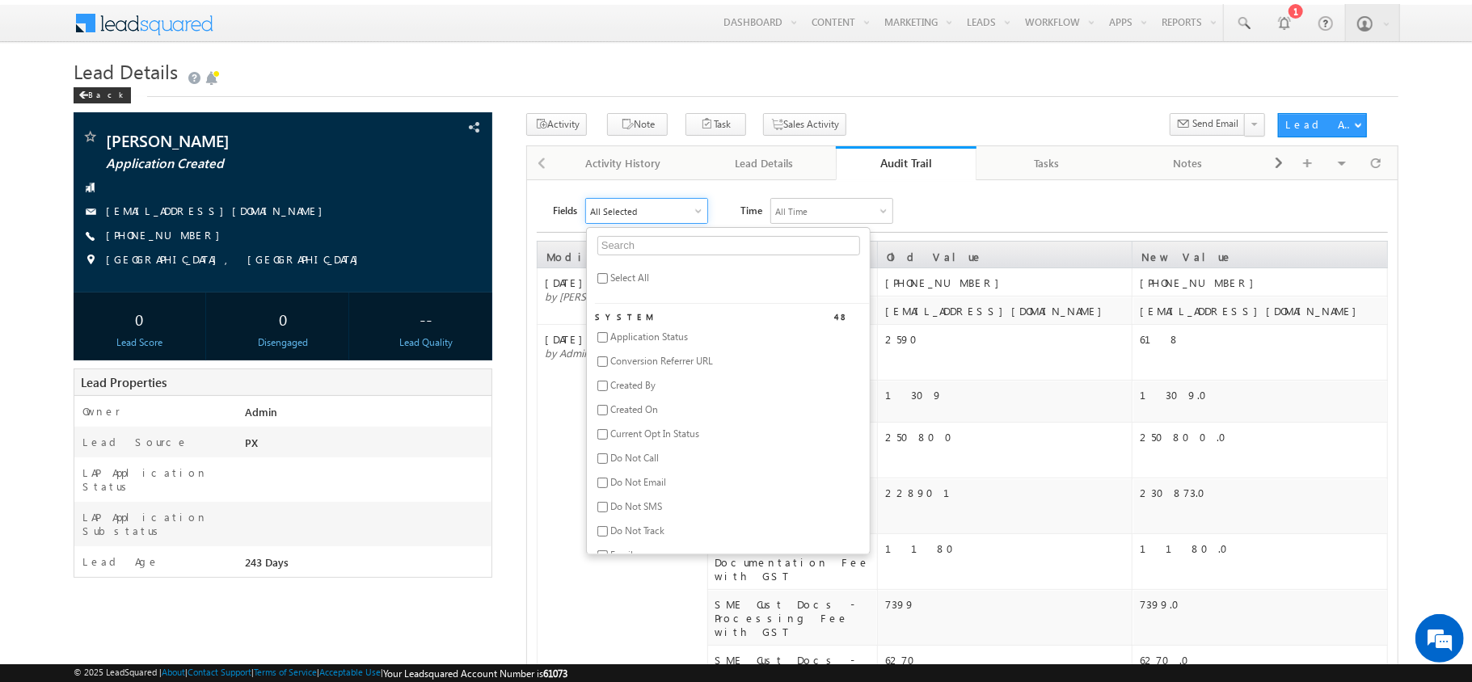
checkbox input "false"
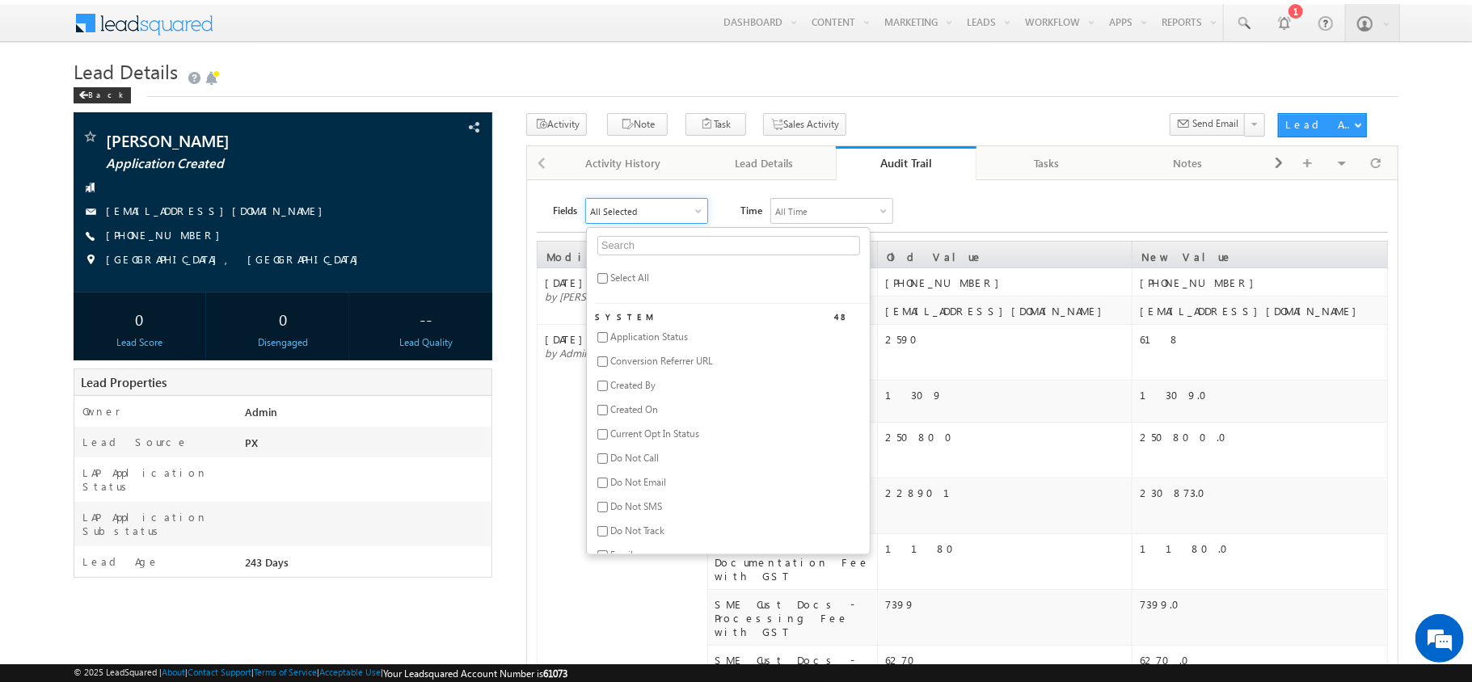
checkbox input "false"
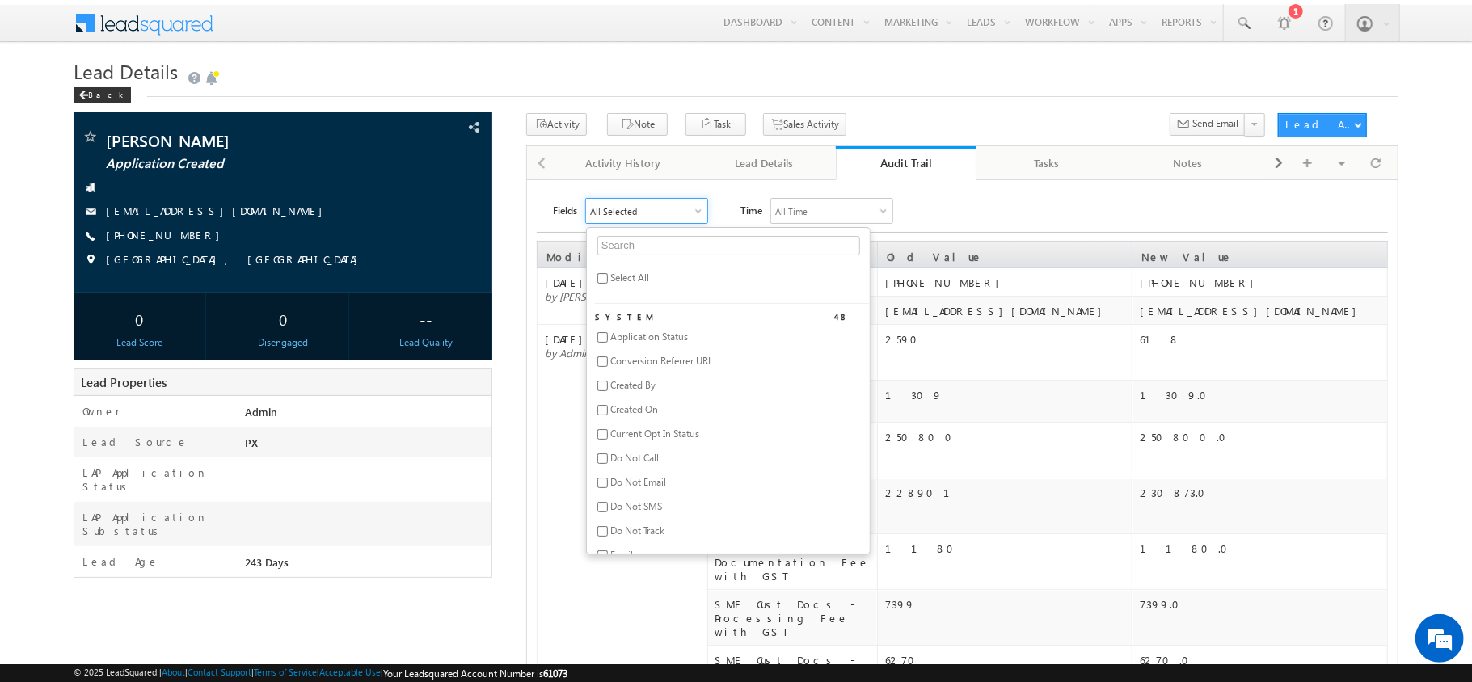
checkbox input "false"
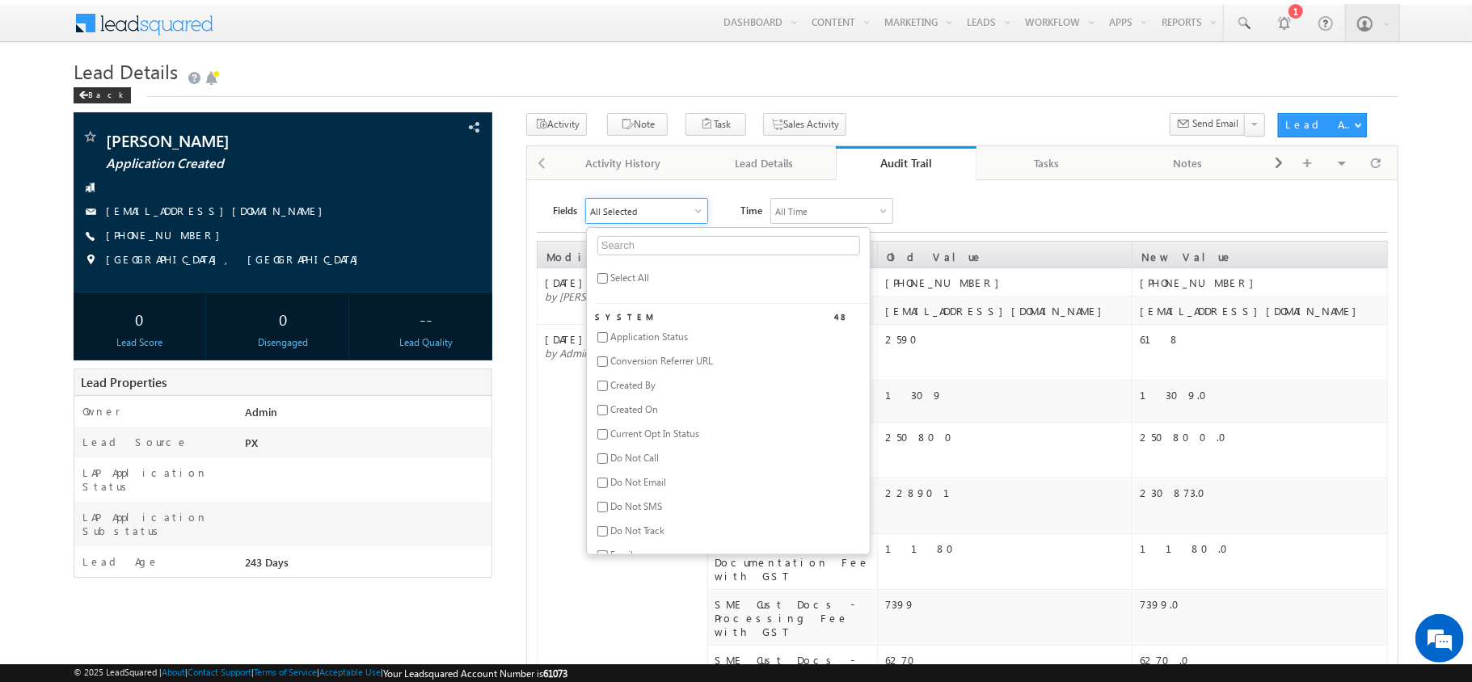
checkbox input "false"
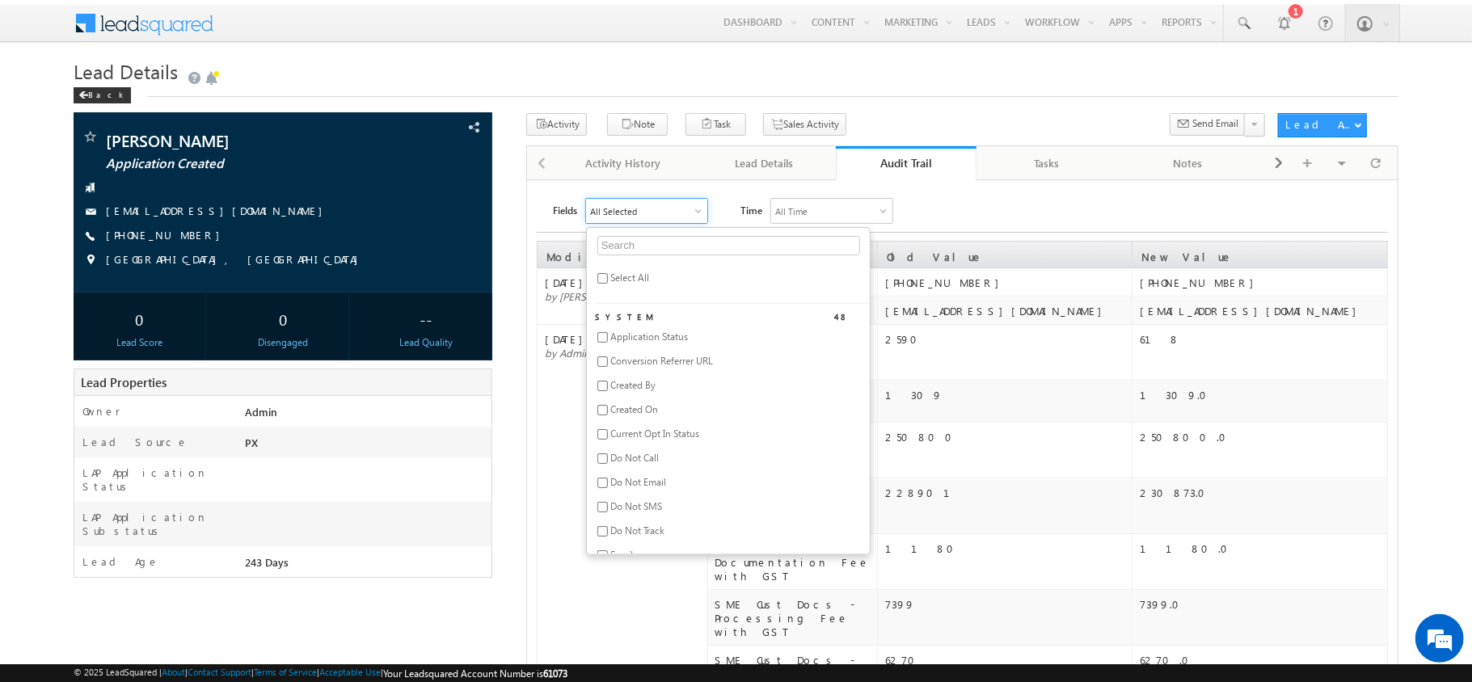
checkbox input "false"
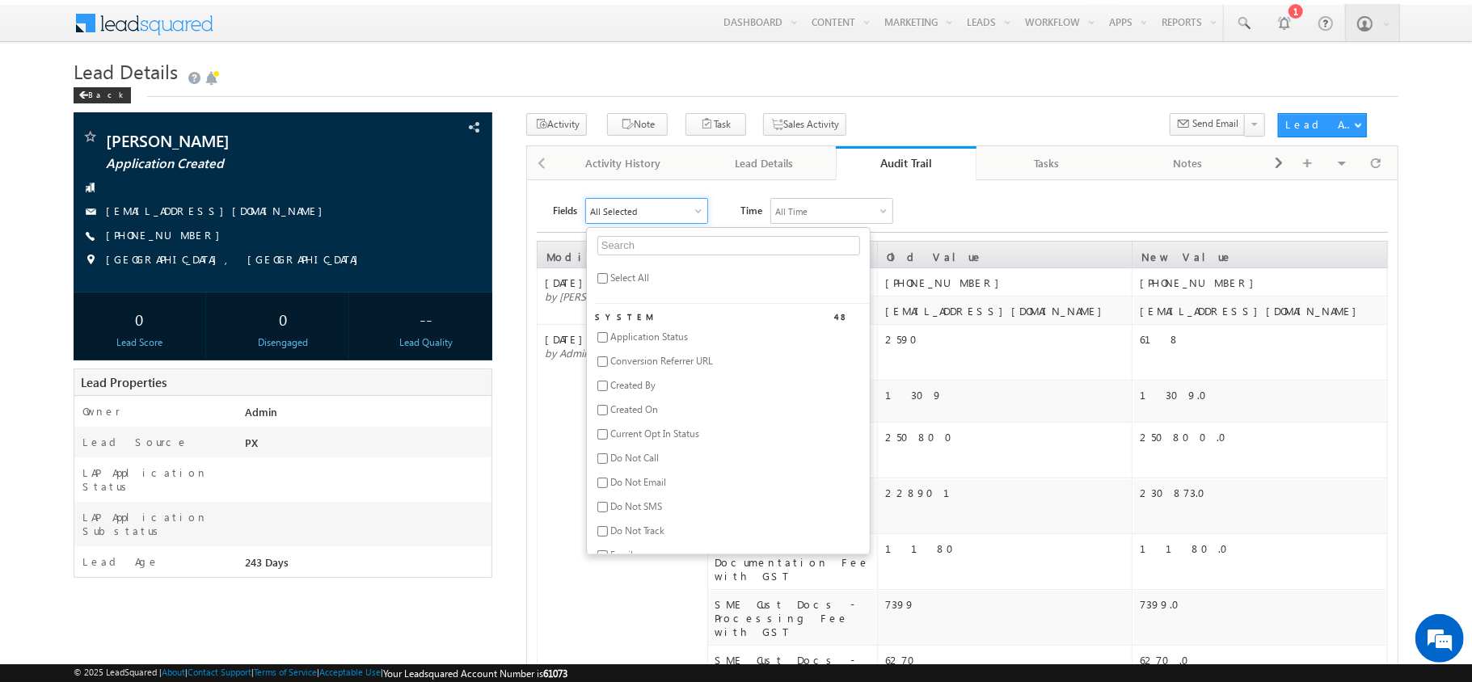
checkbox input "false"
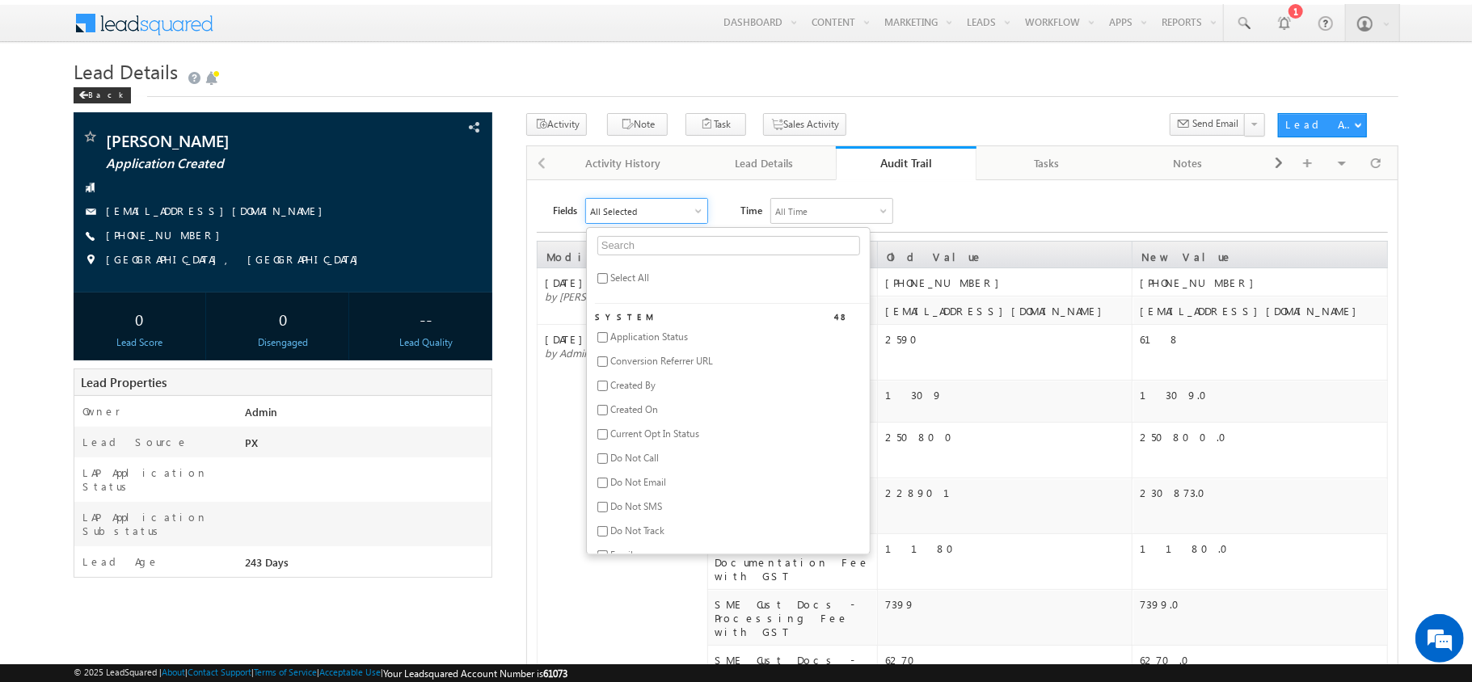
checkbox input "false"
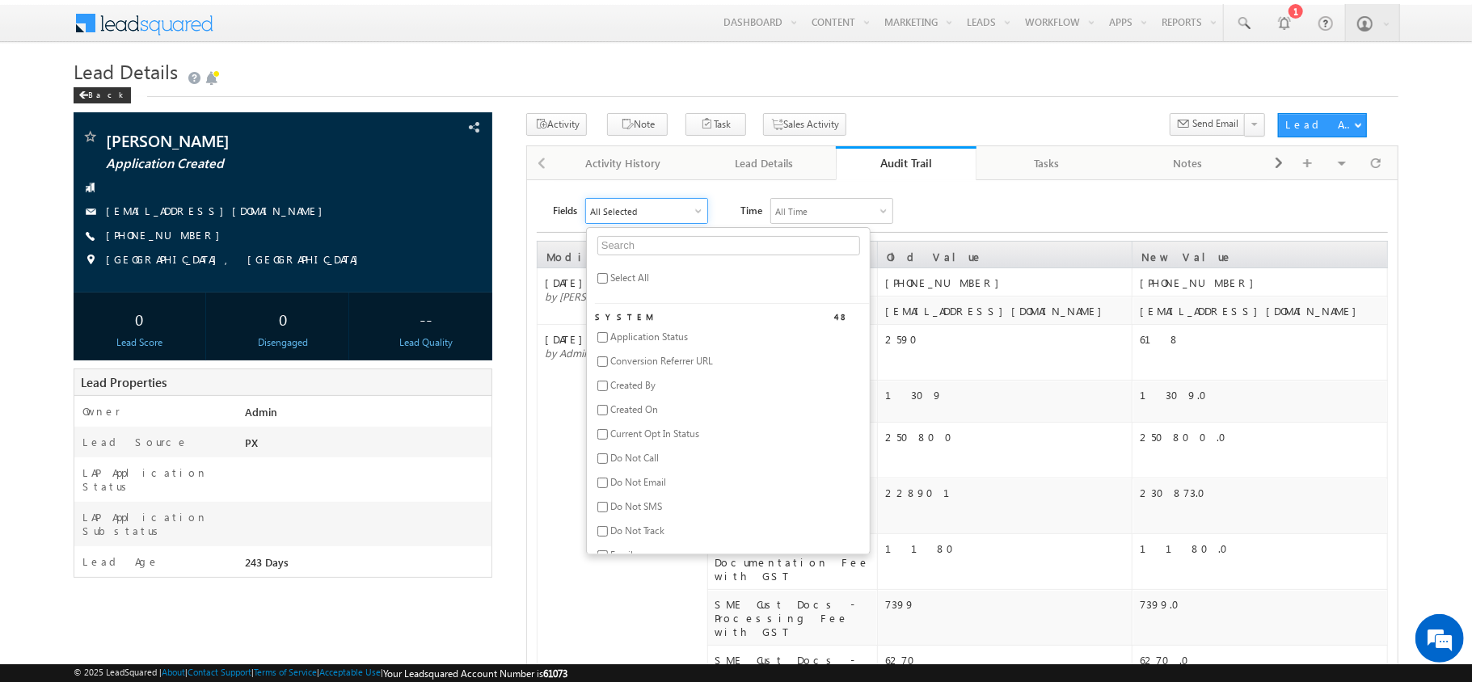
checkbox input "false"
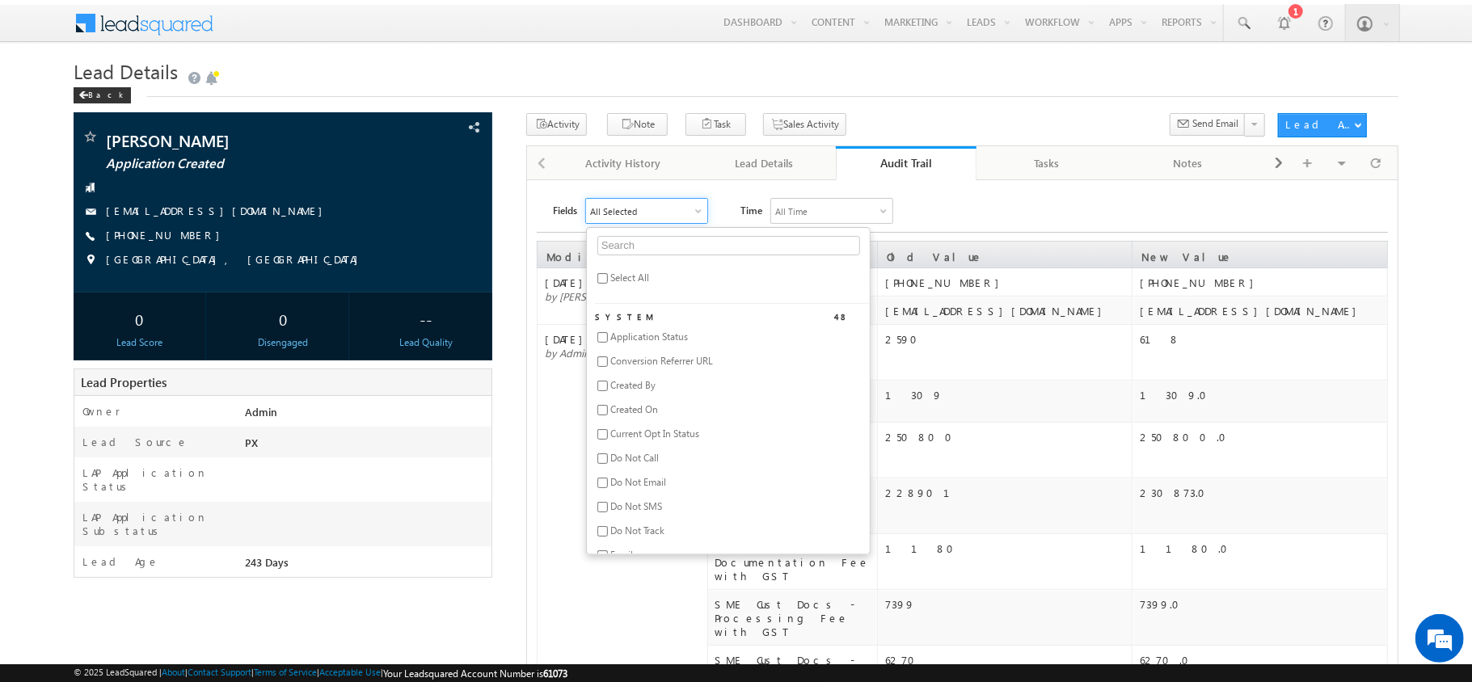
checkbox input "false"
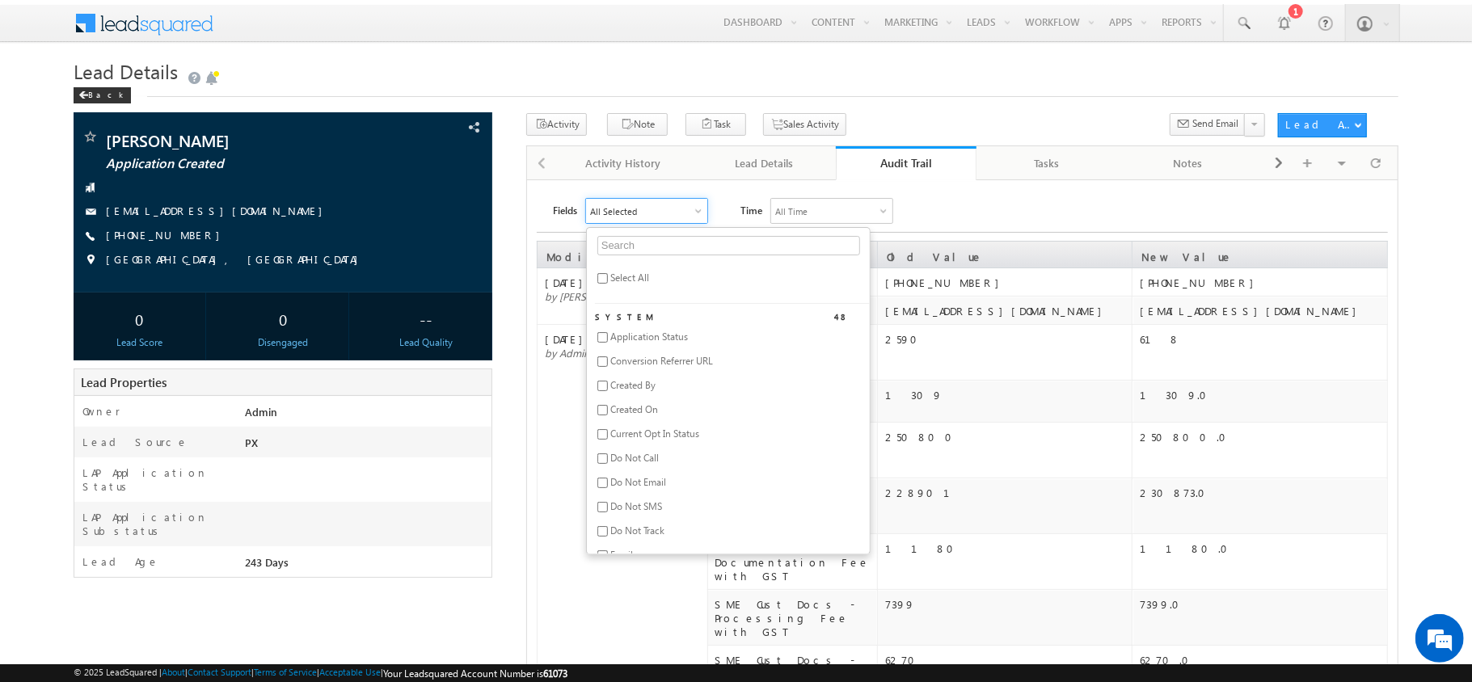
checkbox input "false"
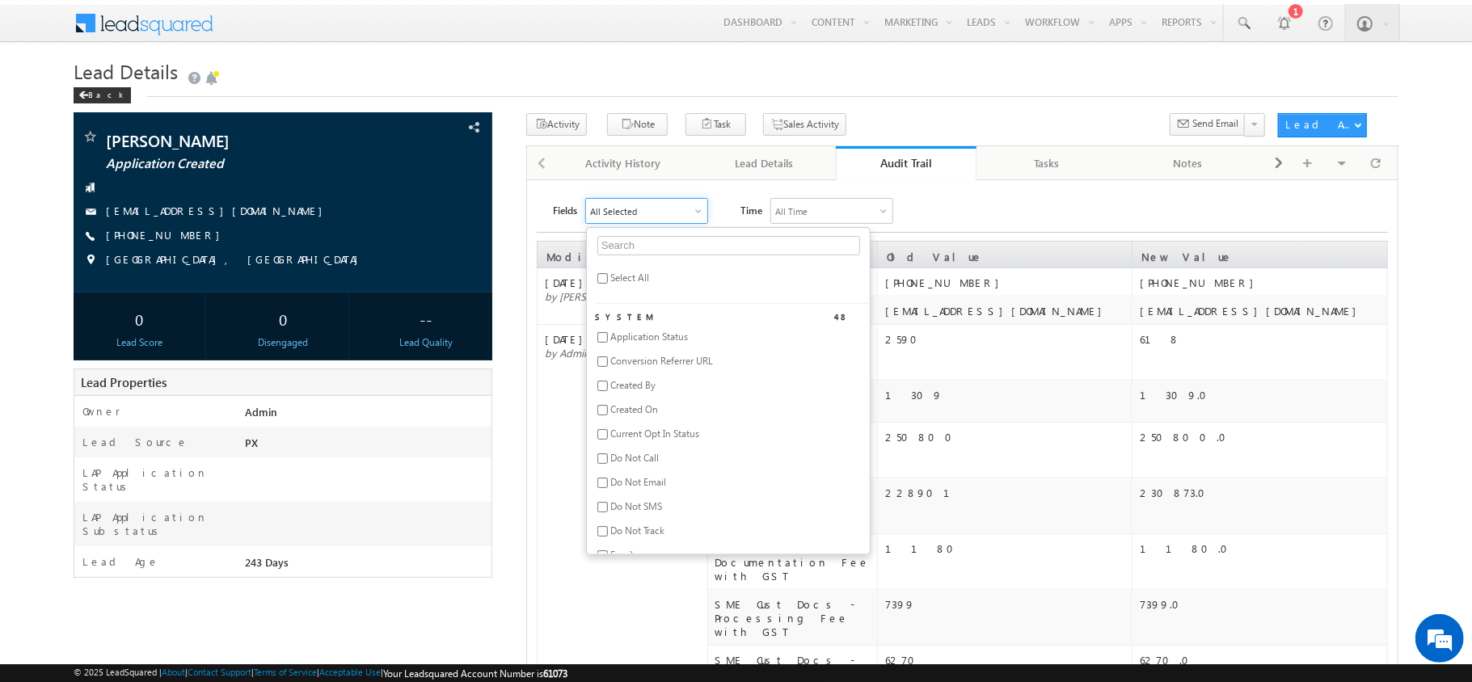
checkbox input "false"
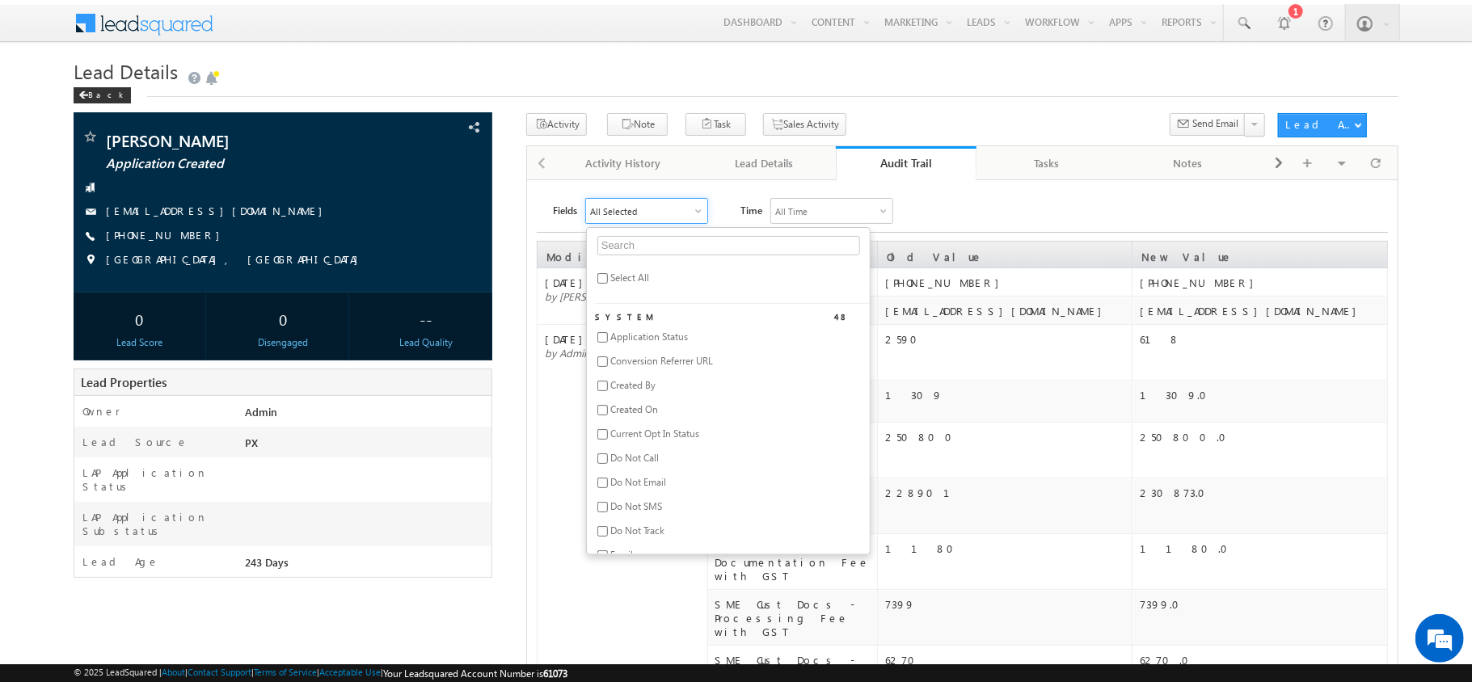
checkbox input "false"
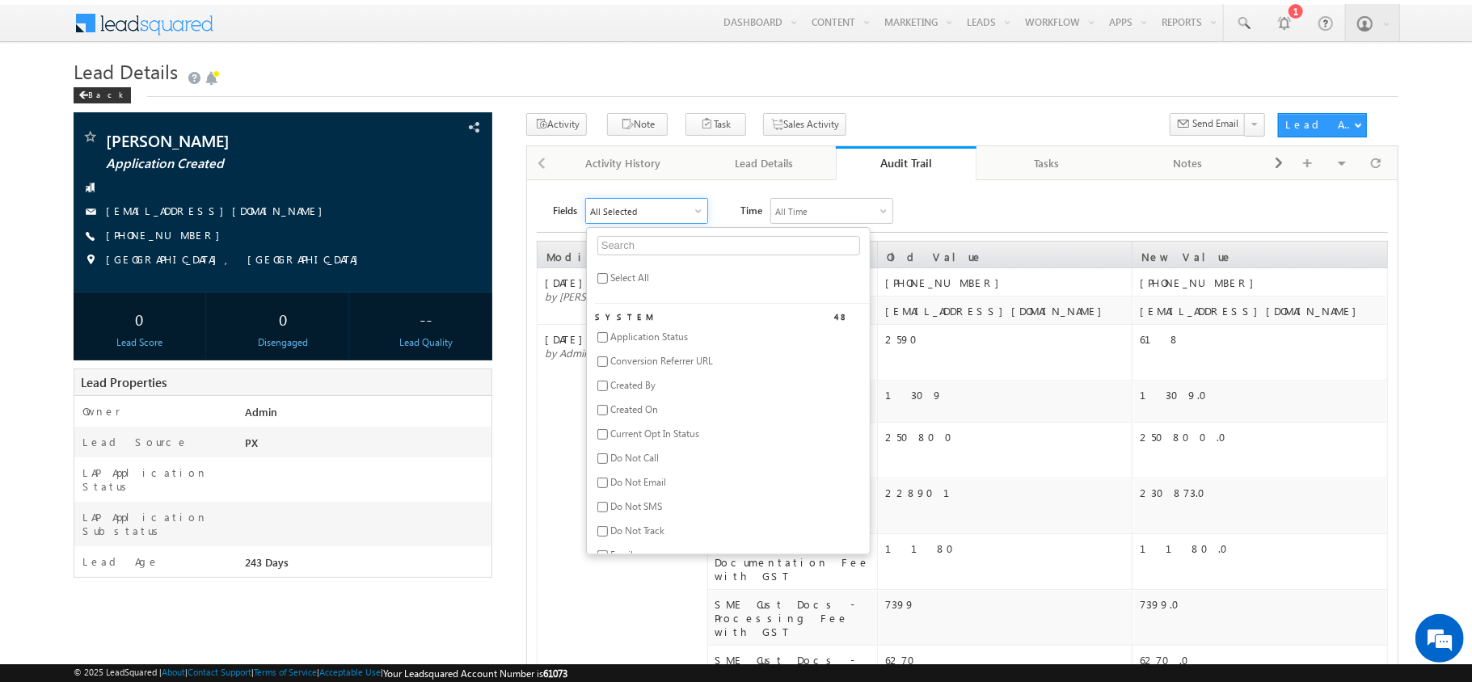
checkbox input "false"
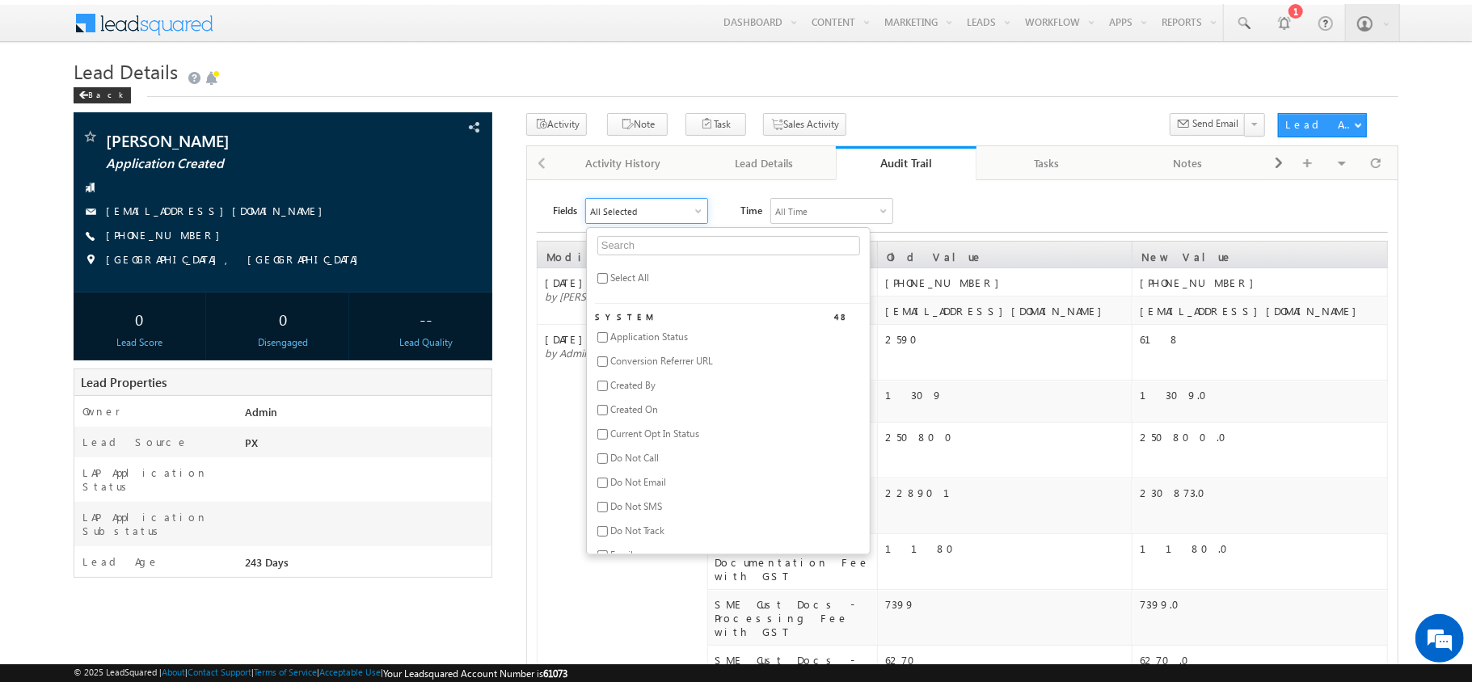
checkbox input "false"
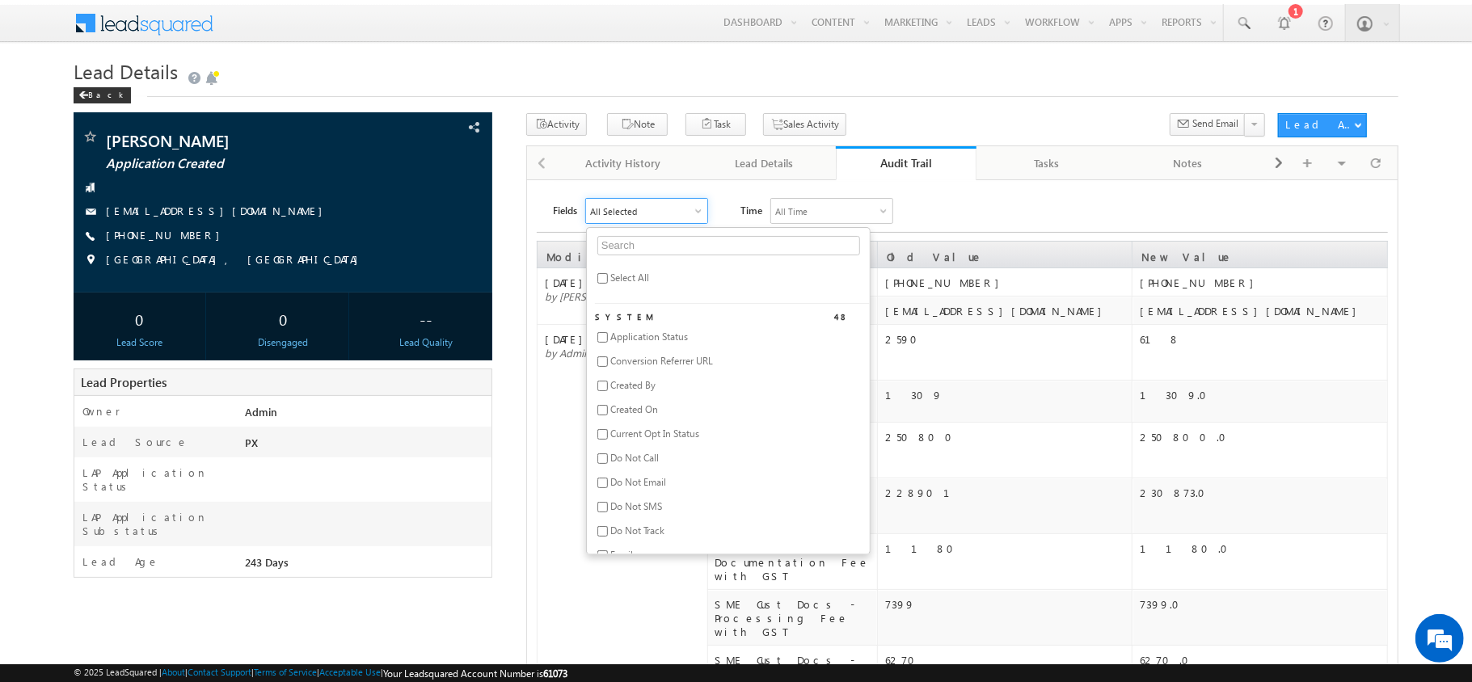
checkbox input "false"
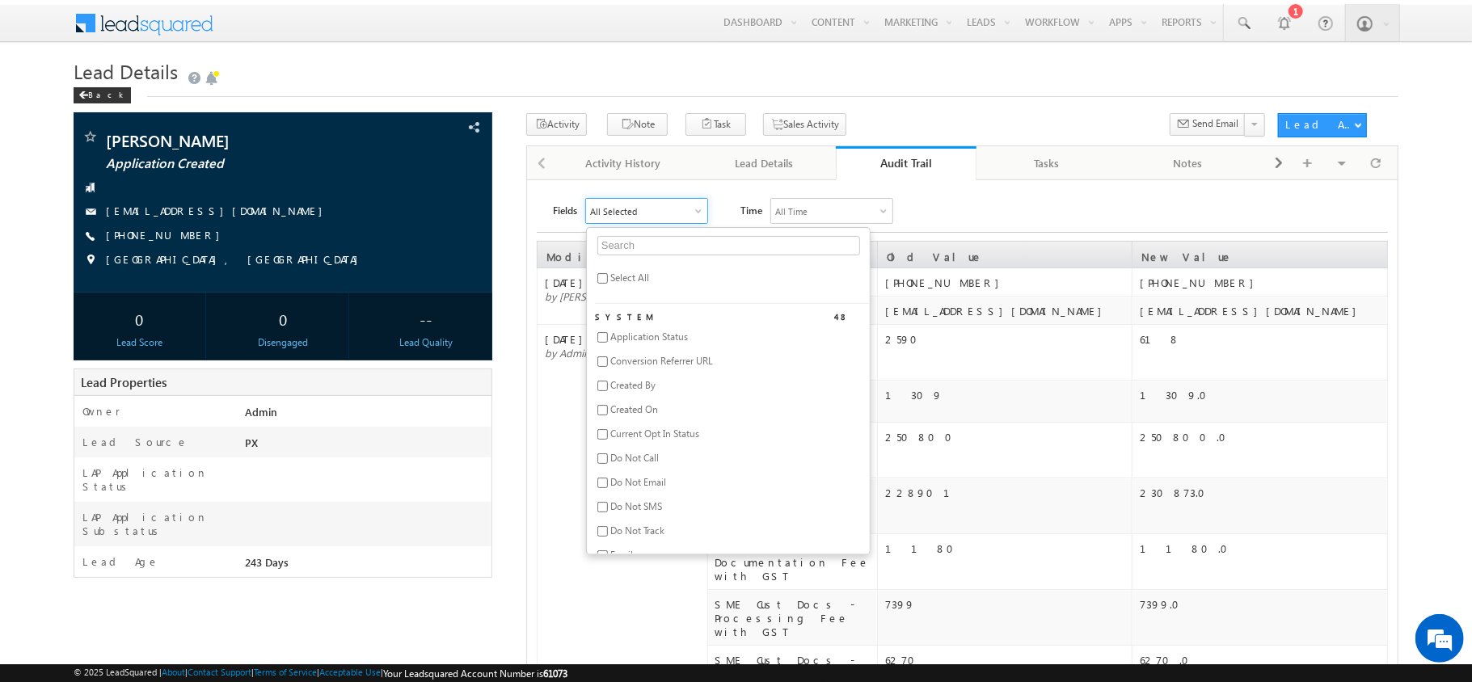
checkbox input "false"
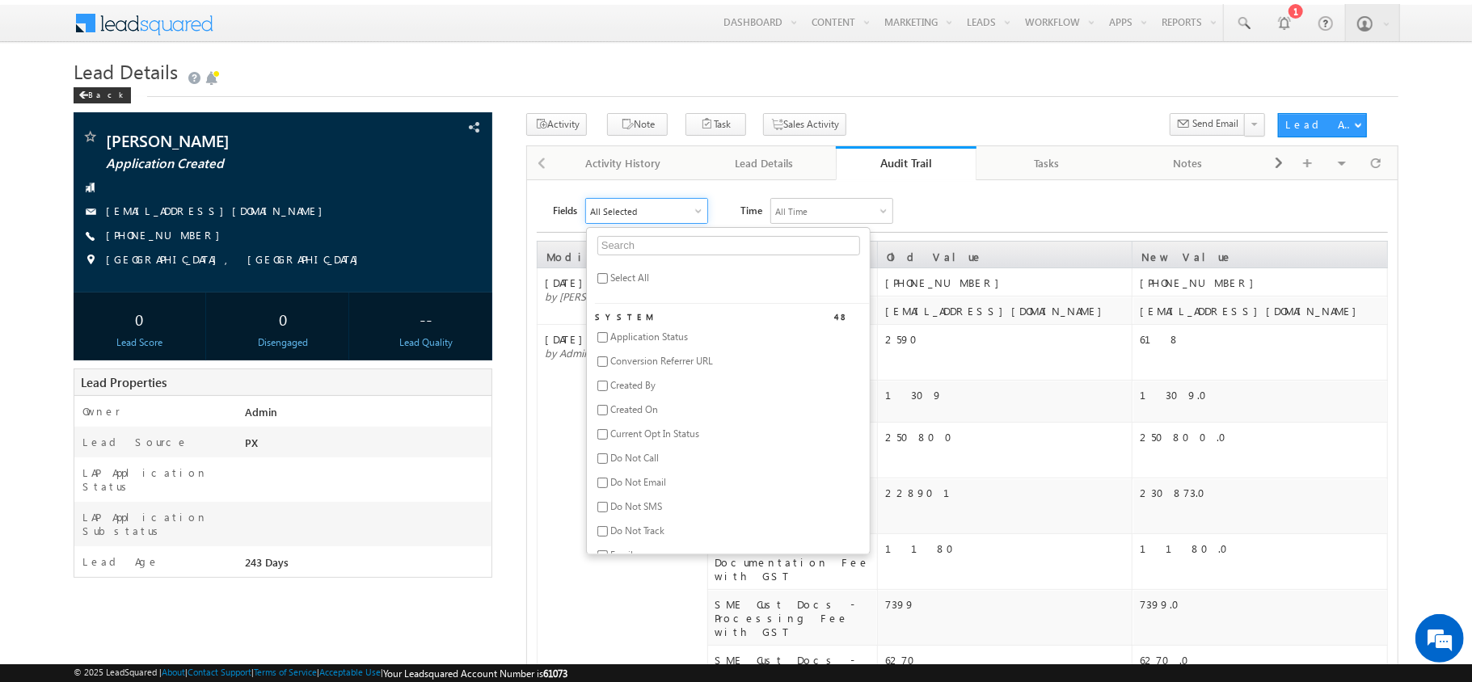
checkbox input "false"
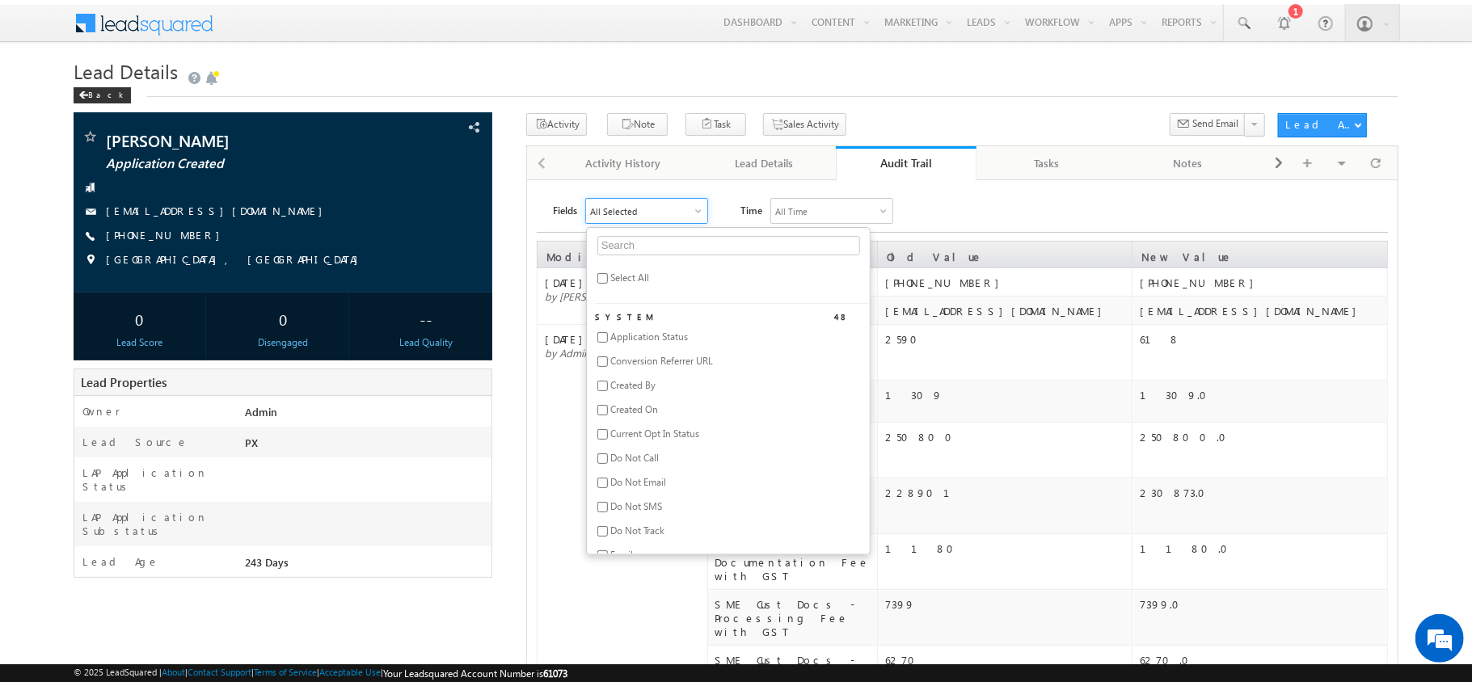
checkbox input "false"
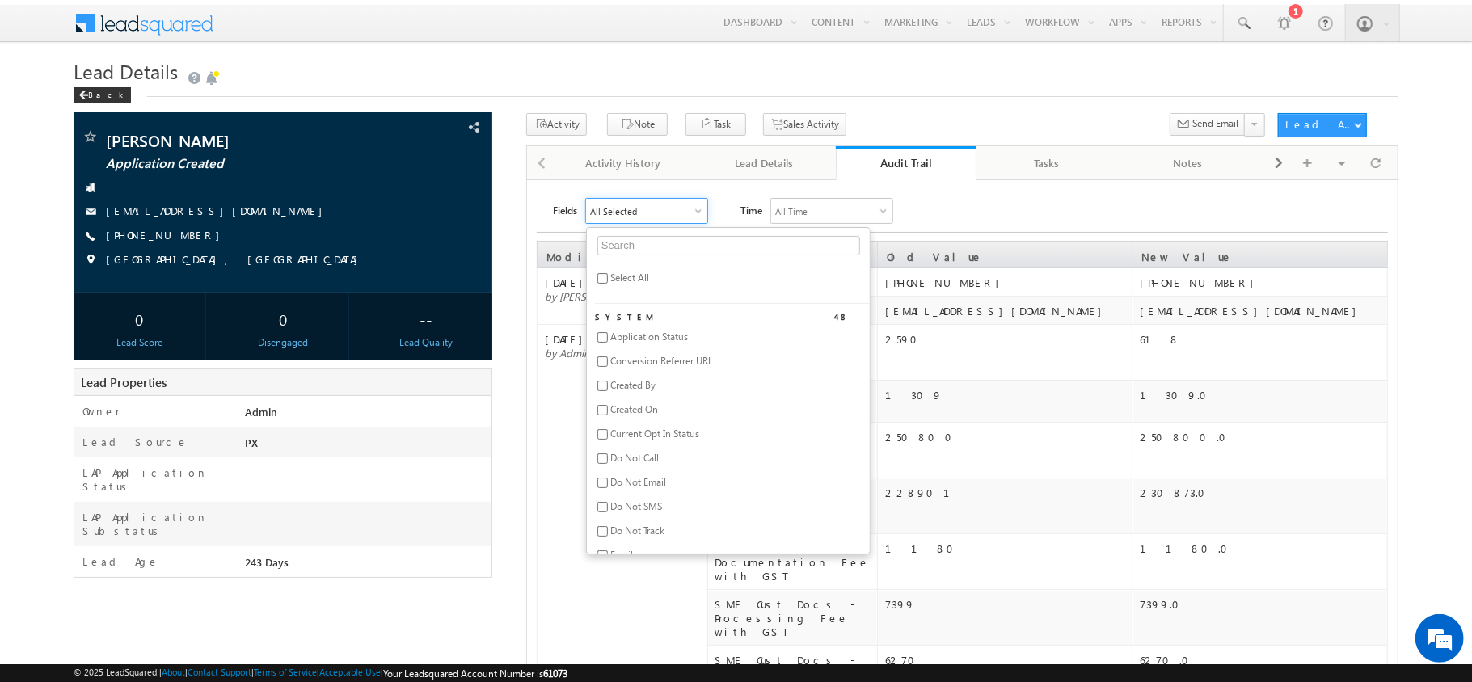
checkbox input "false"
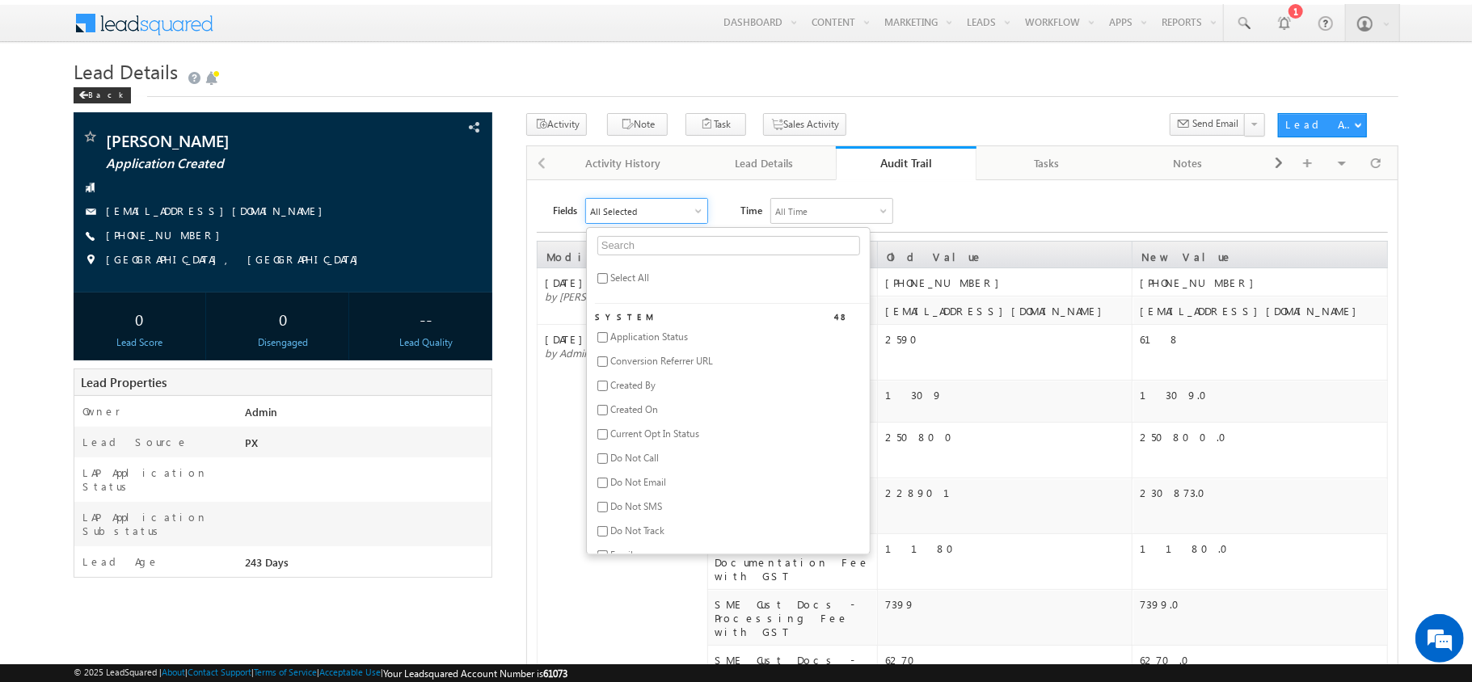
checkbox input "false"
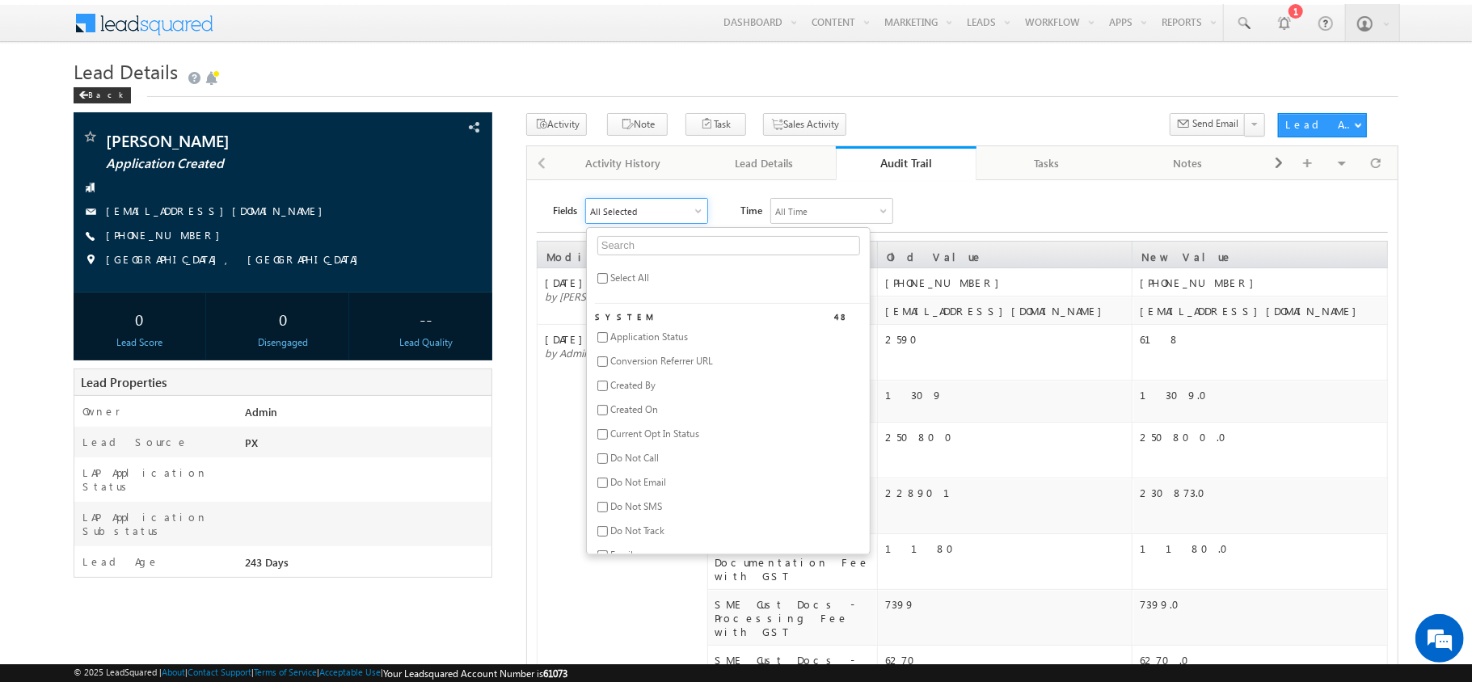
checkbox input "false"
click at [640, 243] on input "text" at bounding box center [729, 245] width 263 height 19
click at [636, 365] on li "Email" at bounding box center [732, 366] width 275 height 24
click at [621, 365] on span "Email" at bounding box center [621, 361] width 23 height 12
click at [1059, 221] on div "Fields Email email Select All System 3 Do Not Email Email Last Opt In Email Sen…" at bounding box center [970, 211] width 835 height 26
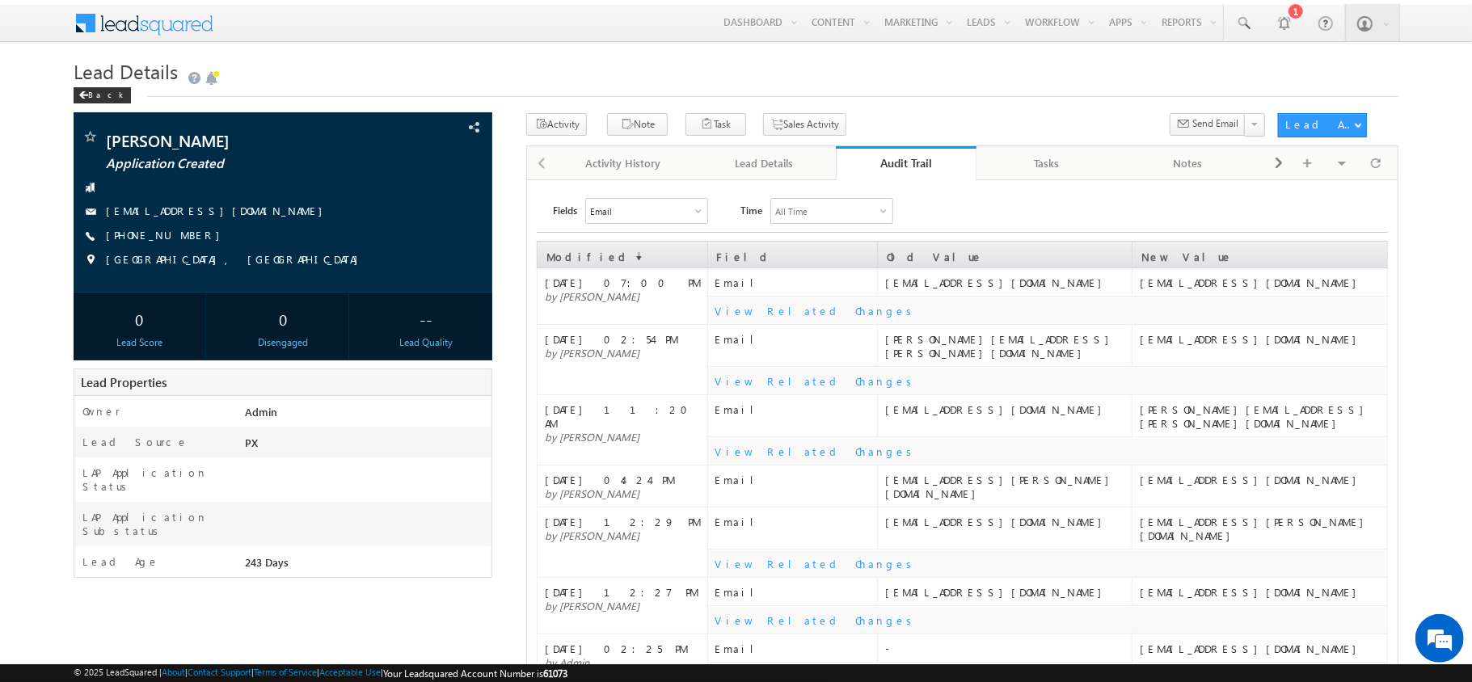
drag, startPoint x: 1033, startPoint y: 304, endPoint x: 1020, endPoint y: 302, distance: 13.0
click at [1020, 302] on td "View Related Changes" at bounding box center [1048, 311] width 680 height 28
drag, startPoint x: 954, startPoint y: 281, endPoint x: 872, endPoint y: 278, distance: 82.5
click at [872, 278] on tr "[DATE] 07:00 PM by [PERSON_NAME] Email [EMAIL_ADDRESS][DOMAIN_NAME] [EMAIL_ADDR…" at bounding box center [963, 282] width 851 height 28
copy tr "[EMAIL_ADDRESS][DOMAIN_NAME]"
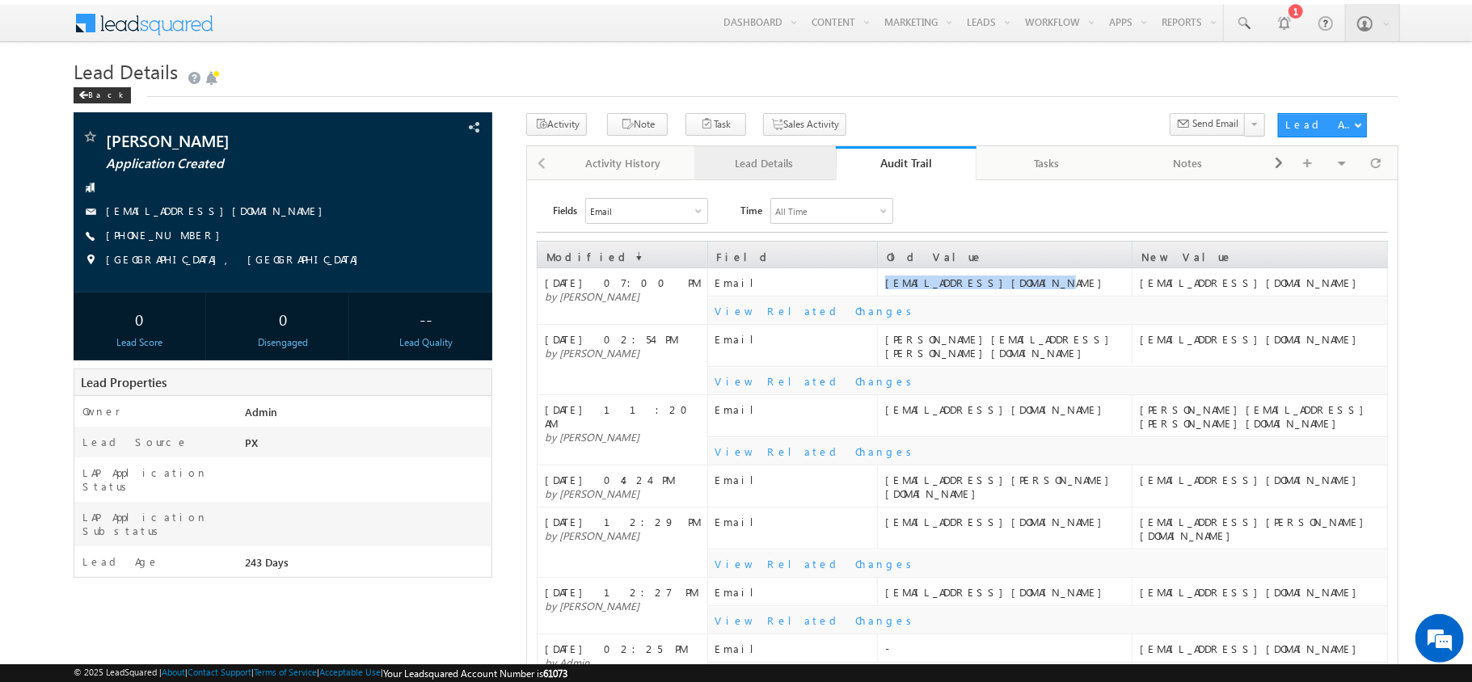
click at [786, 167] on div "Lead Details" at bounding box center [765, 163] width 114 height 19
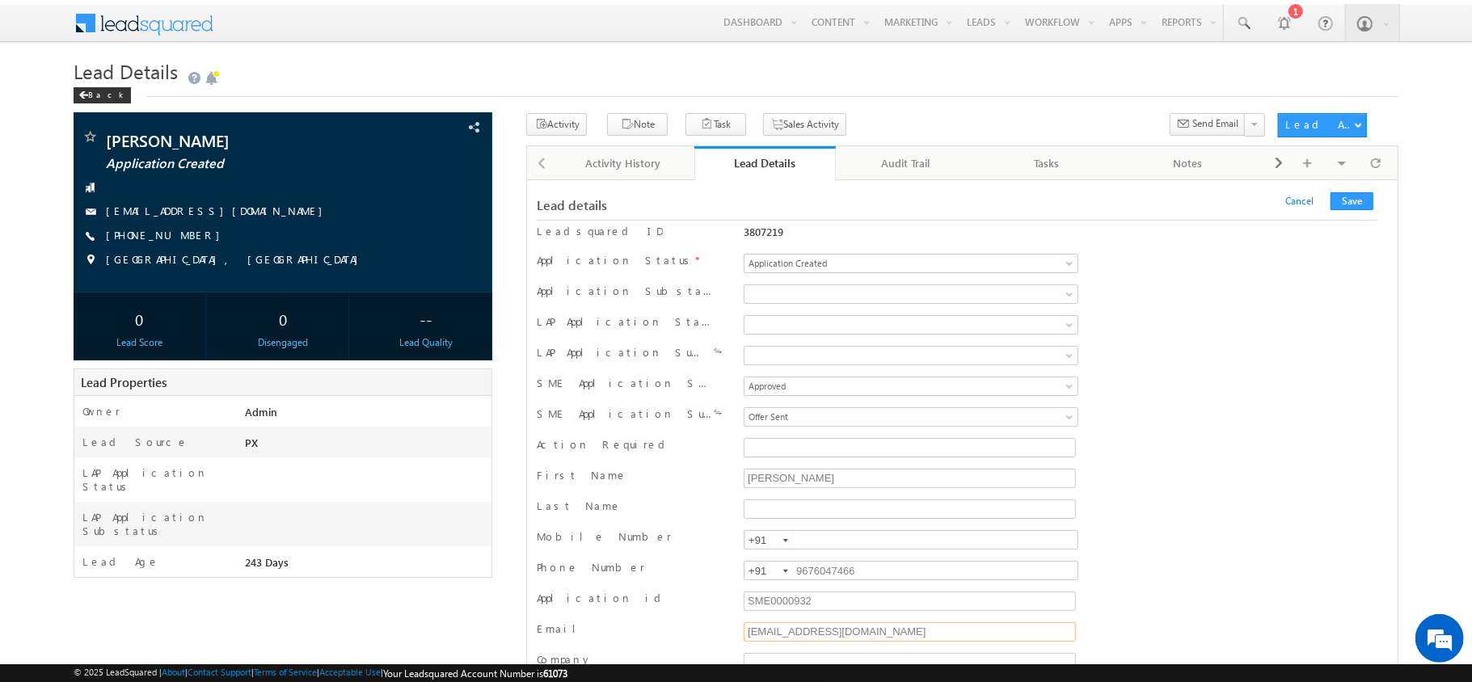
click at [838, 629] on input "[EMAIL_ADDRESS][DOMAIN_NAME]" at bounding box center [910, 632] width 332 height 19
paste input "[EMAIL_ADDRESS][DOMAIN_NAME]"
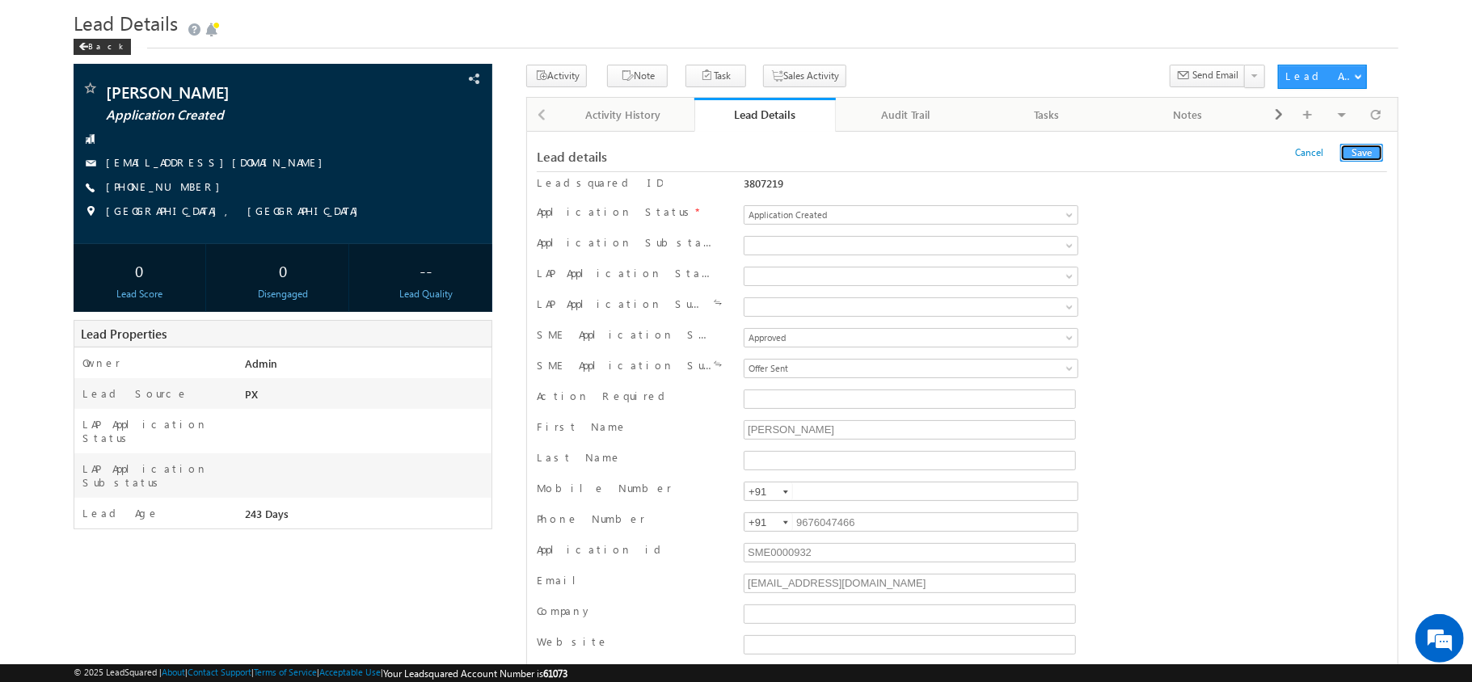
click at [1371, 152] on button "Save" at bounding box center [1362, 153] width 43 height 18
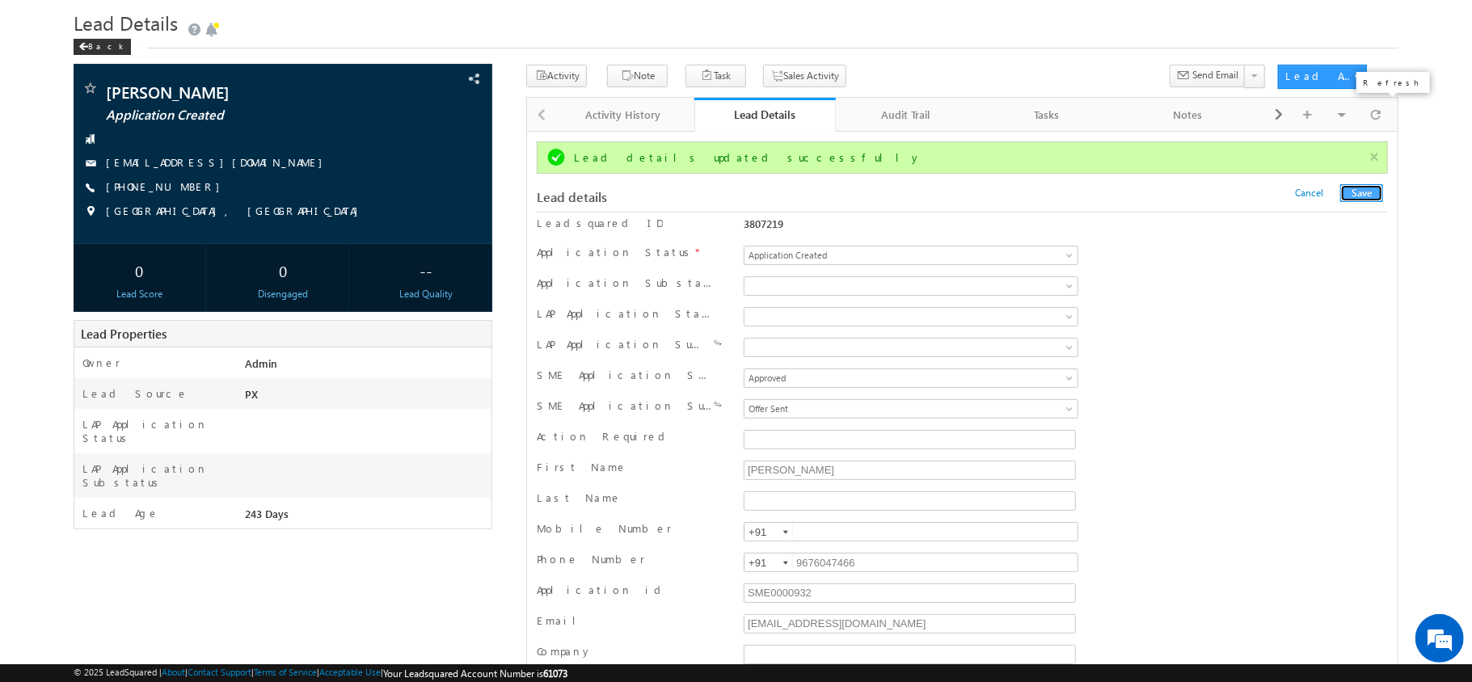
scroll to position [0, 0]
